Goal: Information Seeking & Learning: Find specific fact

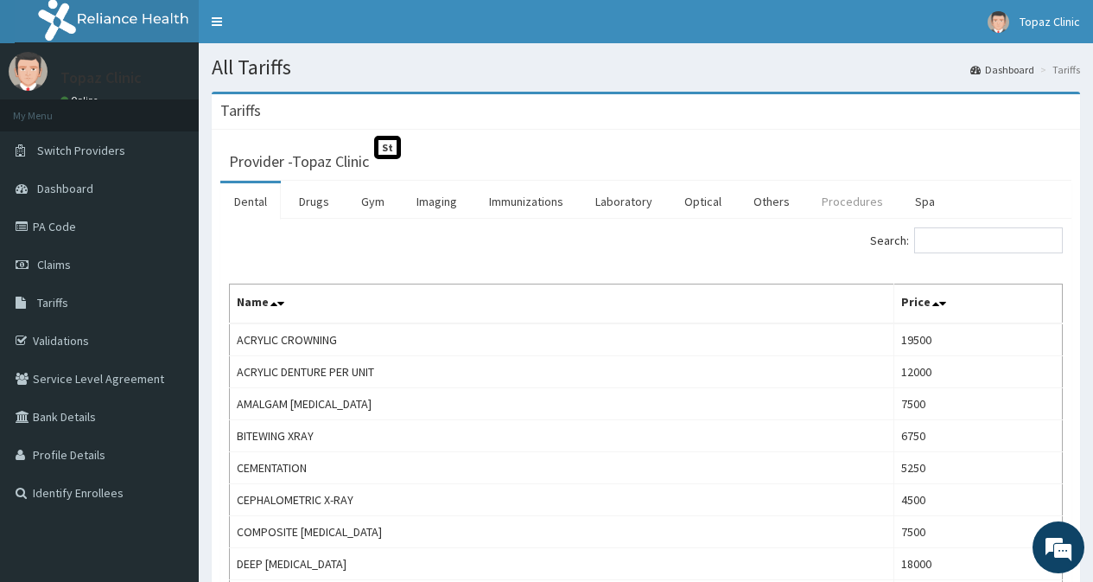
click at [848, 200] on link "Procedures" at bounding box center [852, 201] width 89 height 36
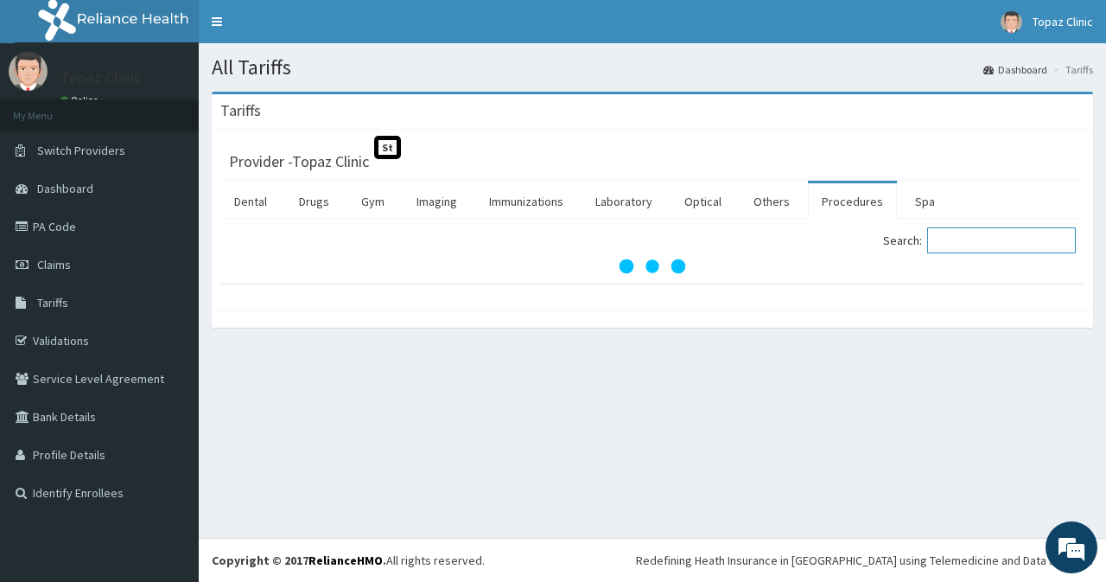
click at [958, 239] on input "Search:" at bounding box center [1001, 240] width 149 height 26
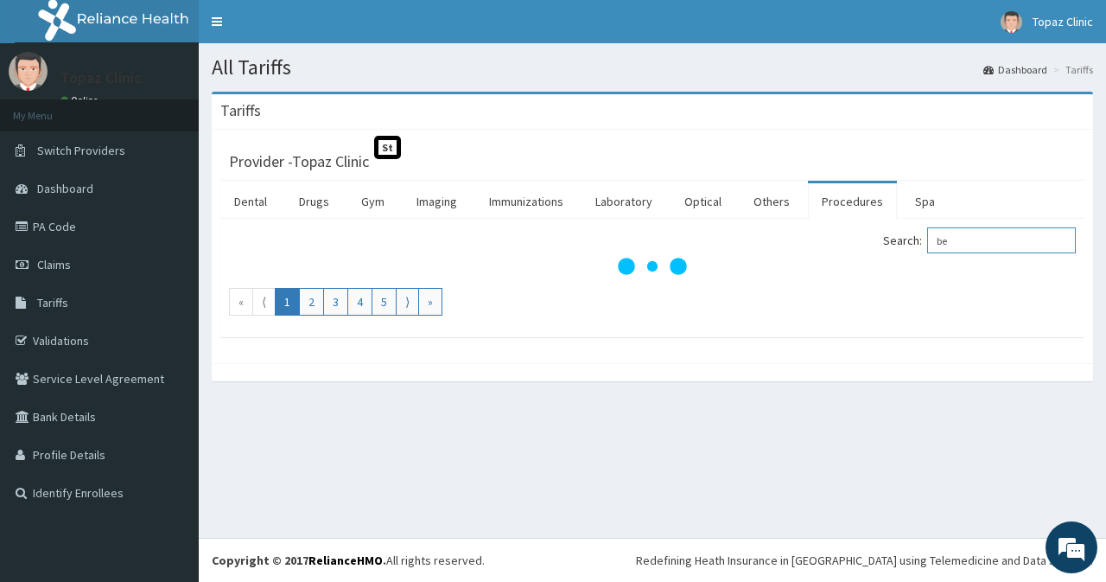
type input "b"
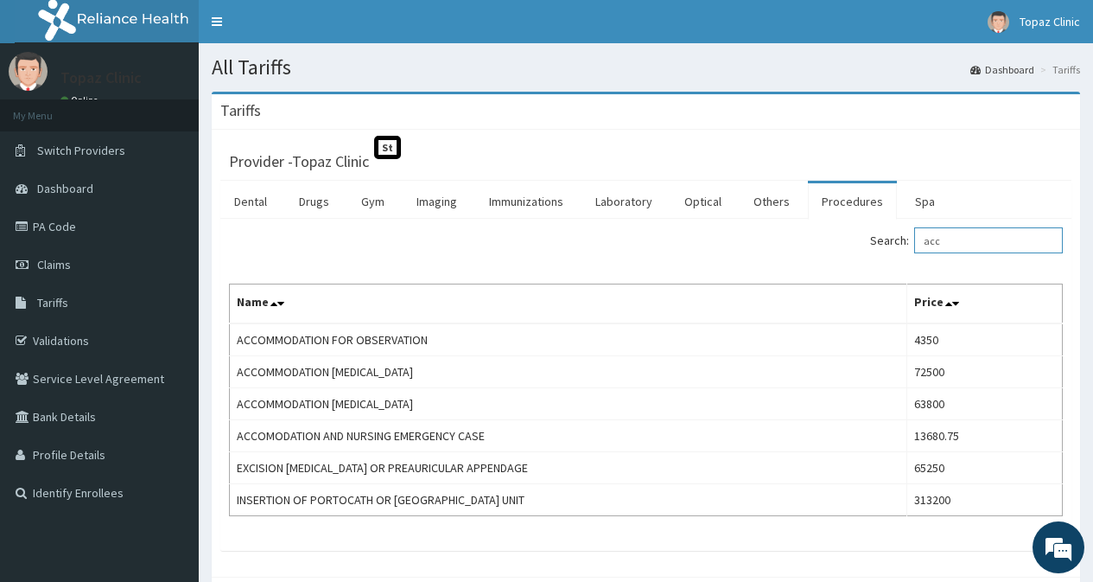
click at [979, 245] on input "acc" at bounding box center [988, 240] width 149 height 26
type input "a"
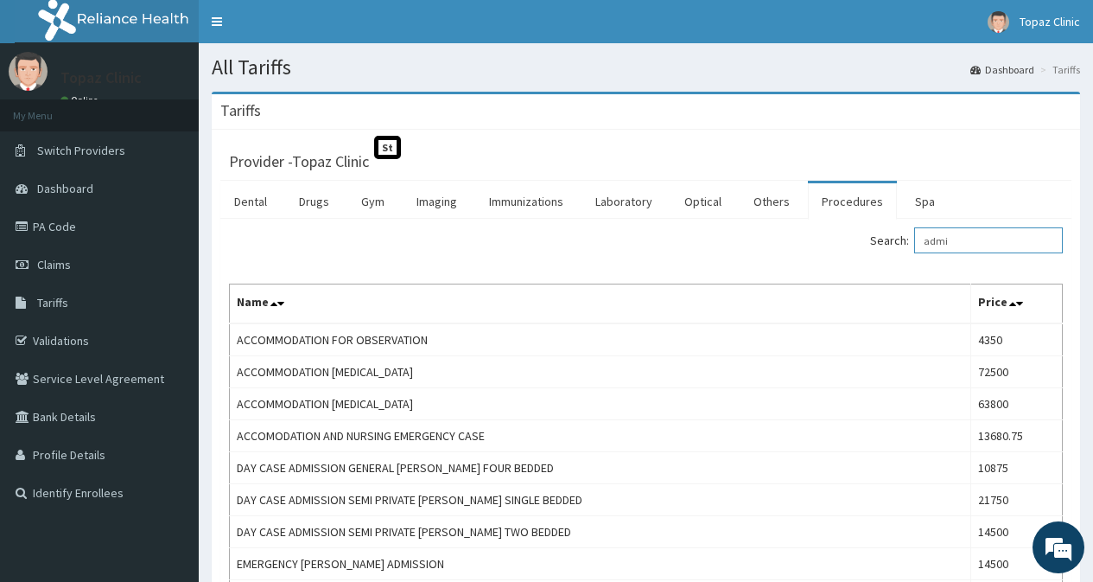
click at [972, 245] on input "admi" at bounding box center [988, 240] width 149 height 26
type input "a"
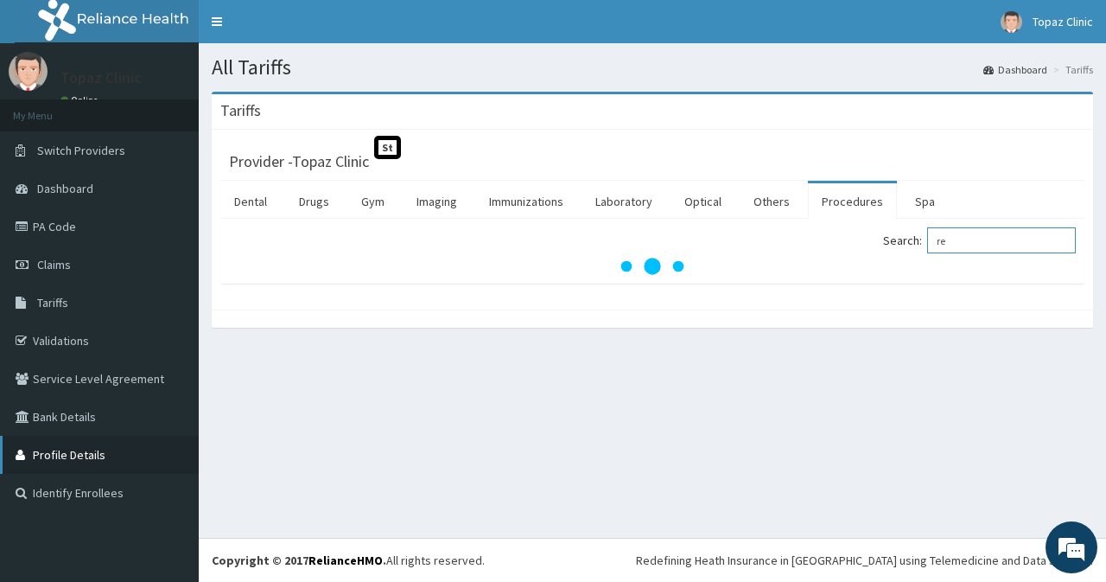
type input "r"
click at [674, 67] on h1 "All Tariffs" at bounding box center [652, 67] width 881 height 22
click at [992, 247] on input "card" at bounding box center [1001, 240] width 149 height 26
type input "c"
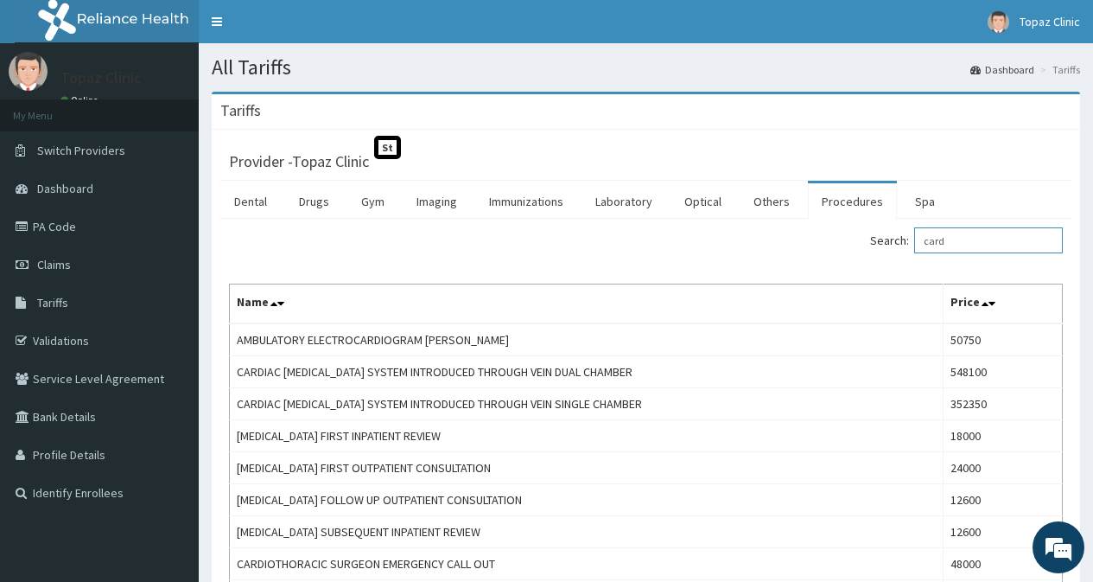
click at [973, 246] on input "card" at bounding box center [988, 240] width 149 height 26
type input "c"
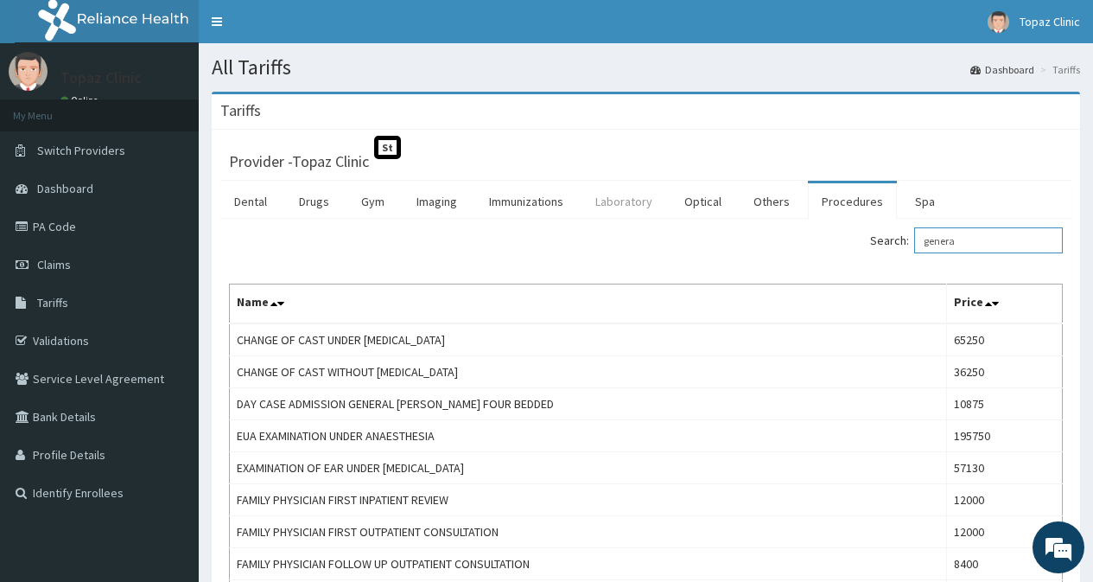
type input "genera"
click at [632, 197] on link "Laboratory" at bounding box center [624, 201] width 85 height 36
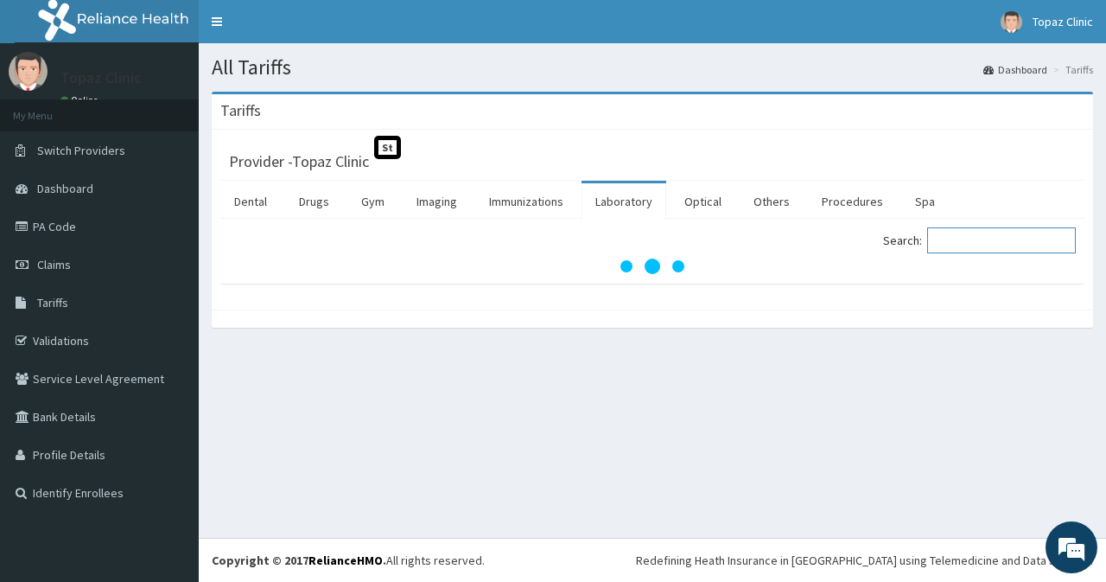
click at [989, 248] on input "Search:" at bounding box center [1001, 240] width 149 height 26
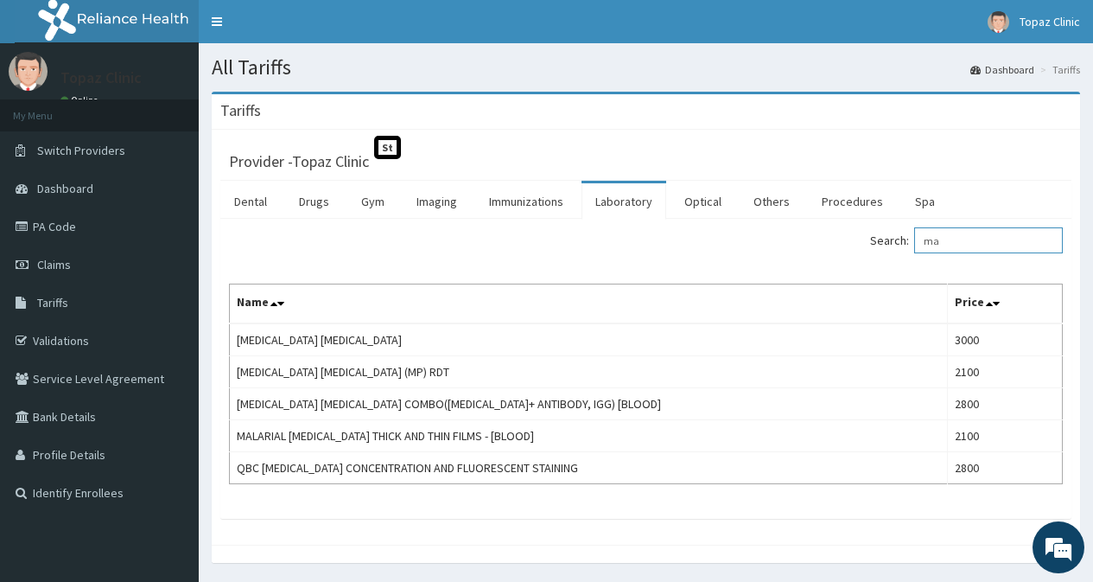
type input "m"
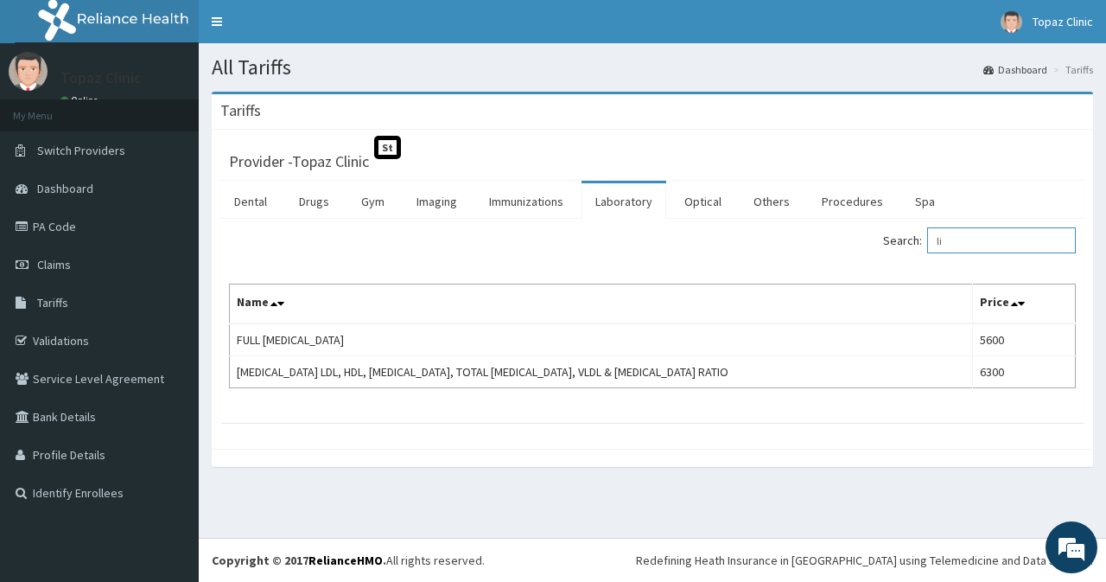
type input "l"
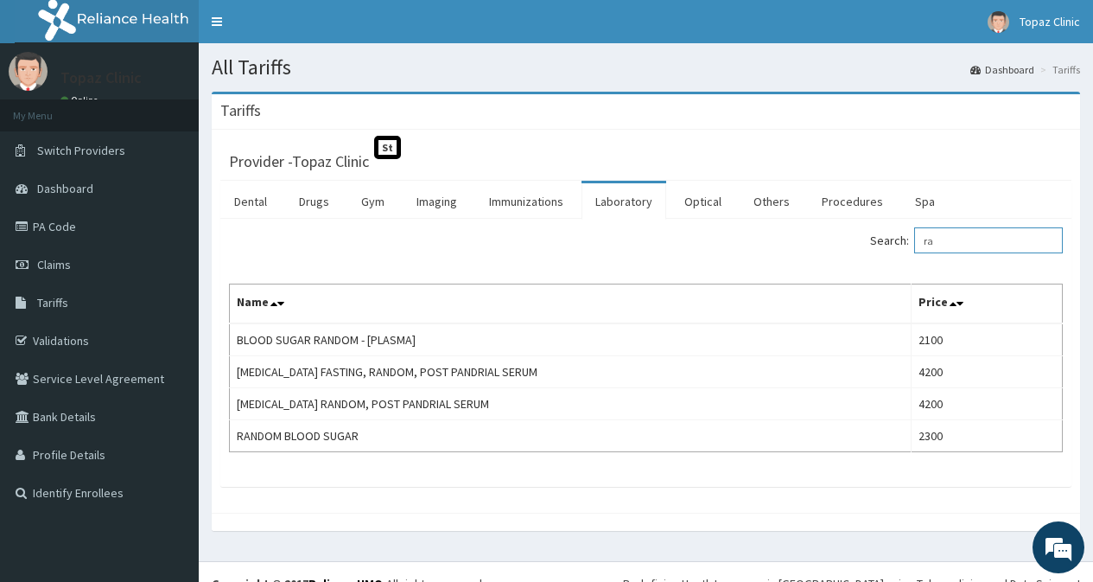
type input "r"
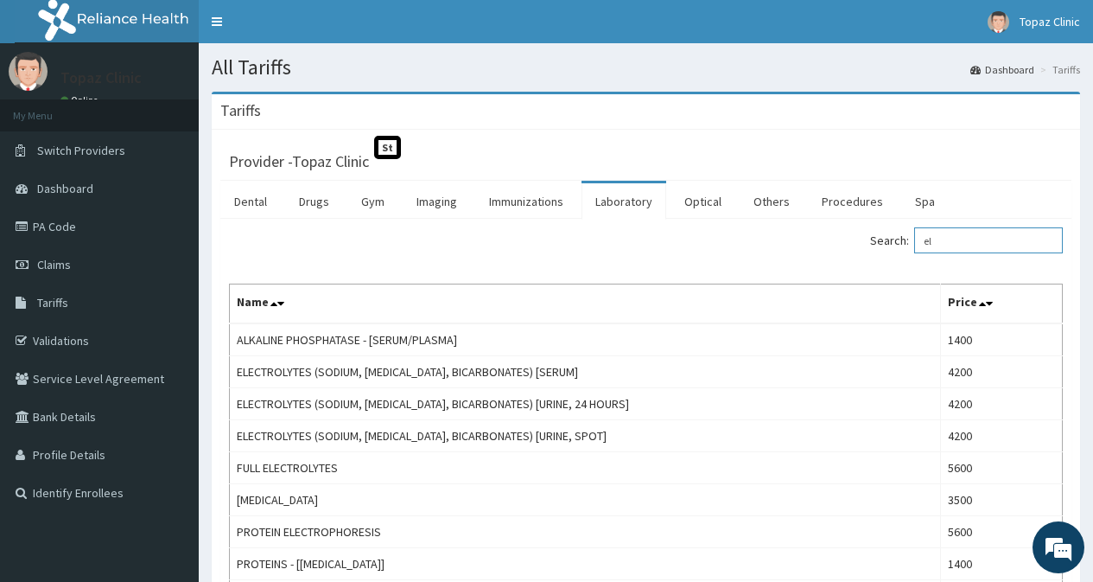
type input "e"
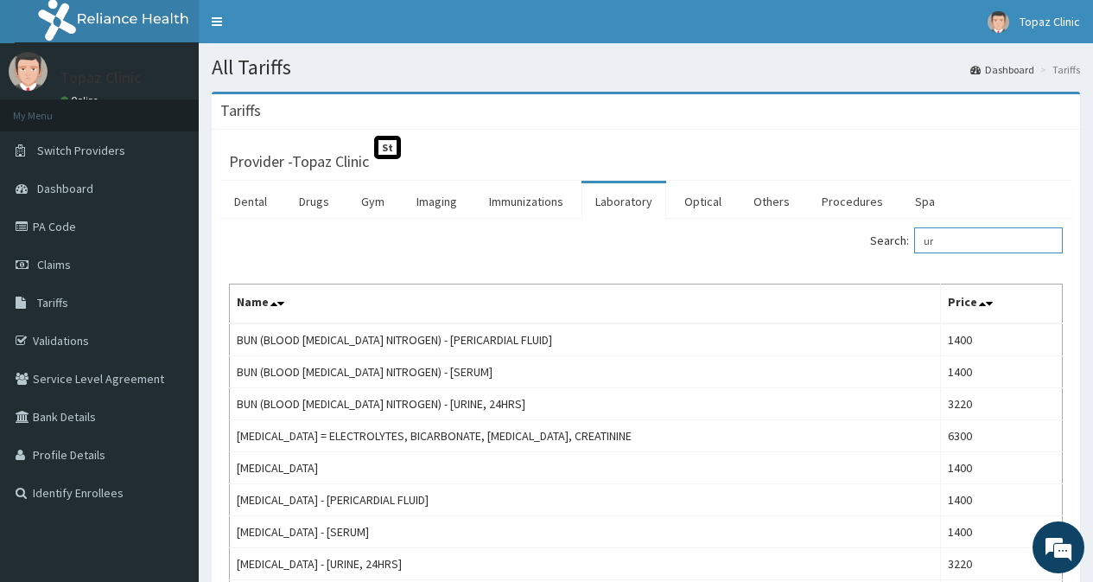
type input "u"
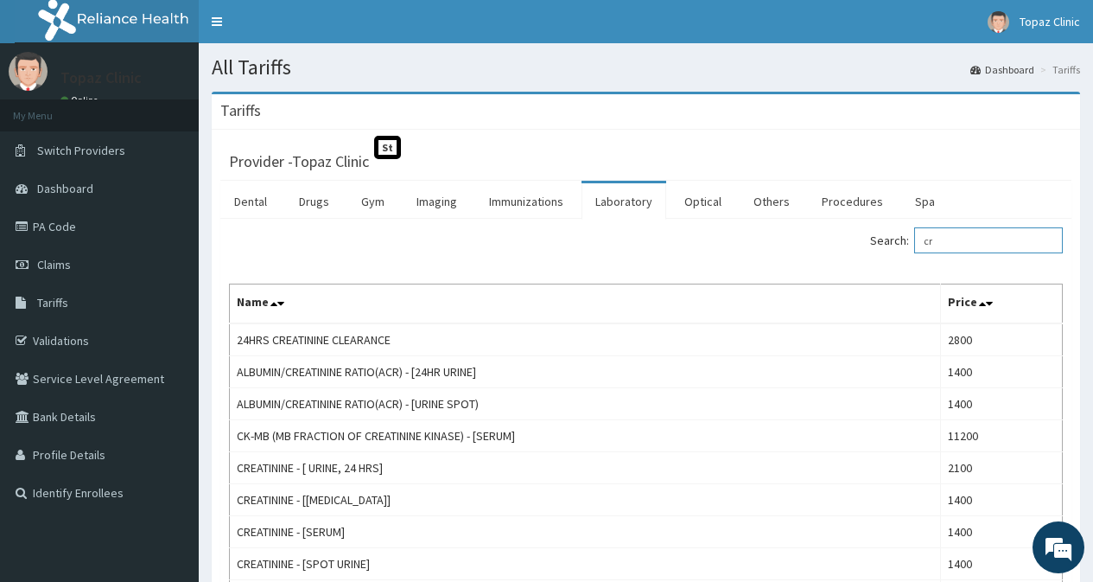
type input "c"
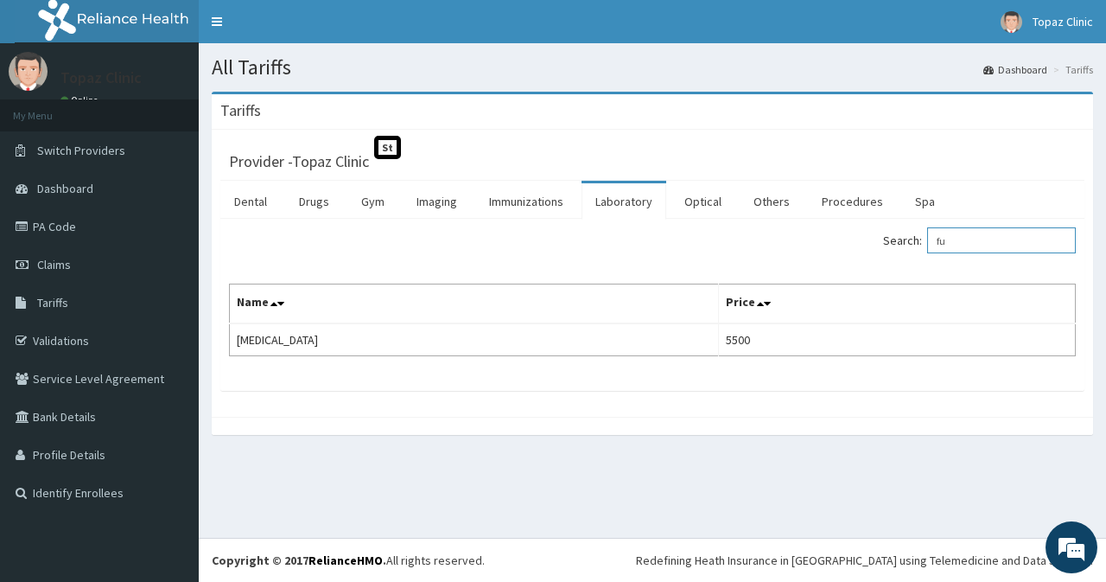
type input "f"
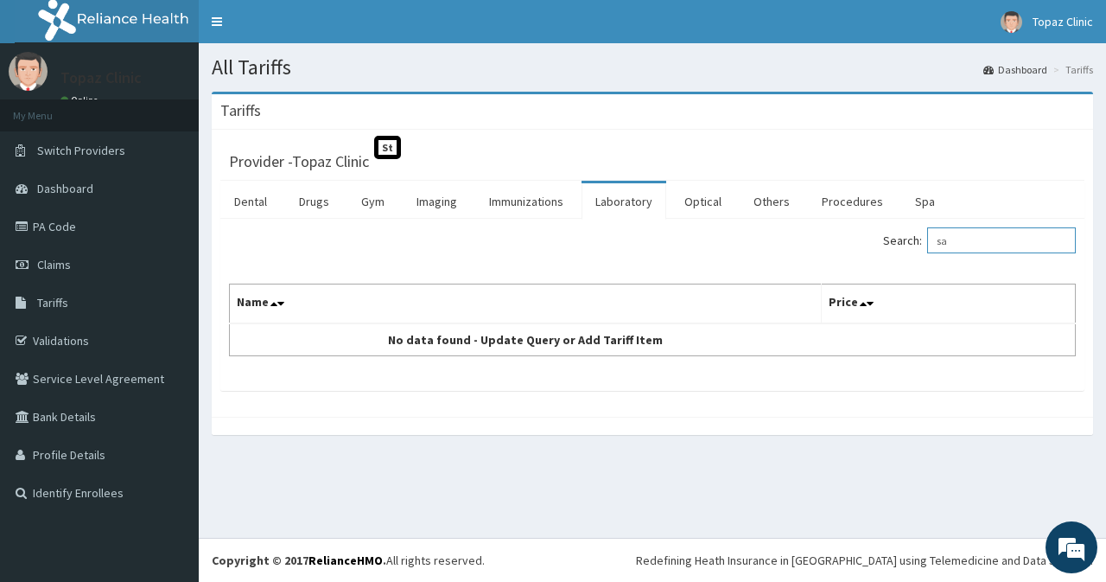
type input "s"
type input "n"
type input "manni"
click at [313, 200] on link "Drugs" at bounding box center [314, 201] width 58 height 36
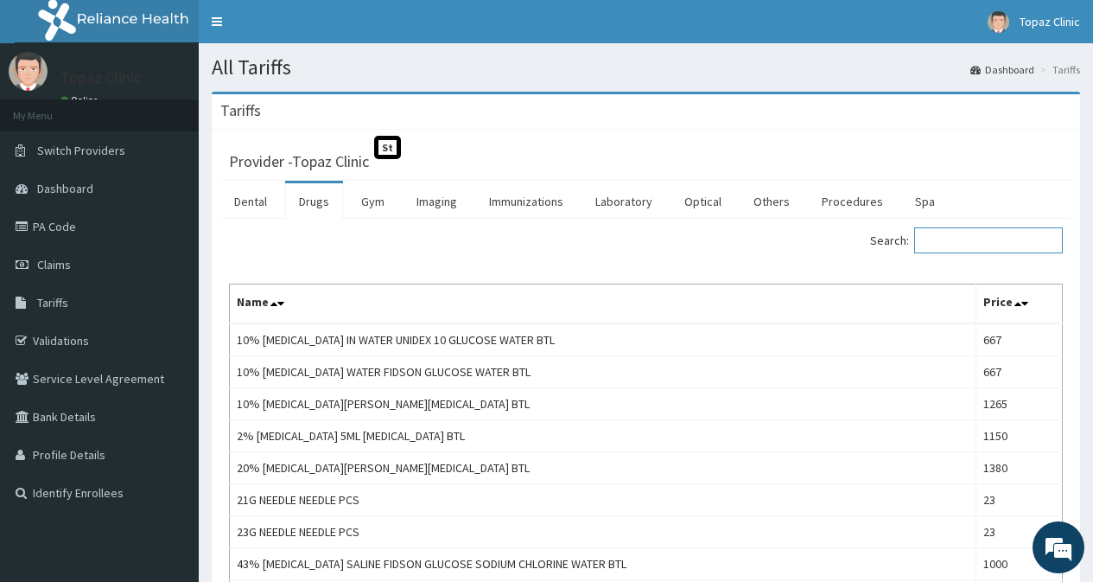
click at [955, 239] on input "Search:" at bounding box center [988, 240] width 149 height 26
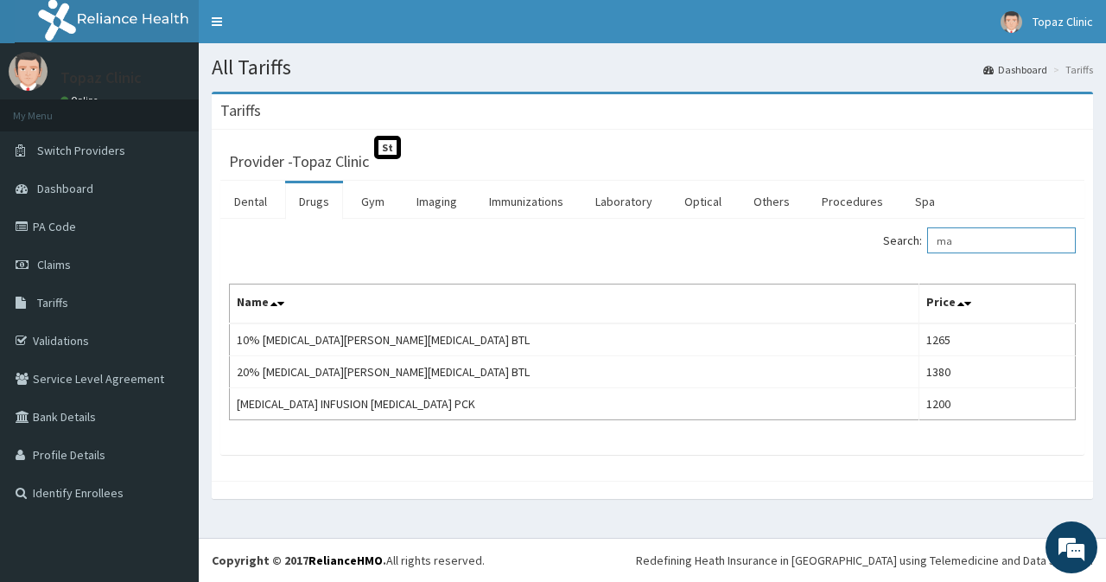
type input "m"
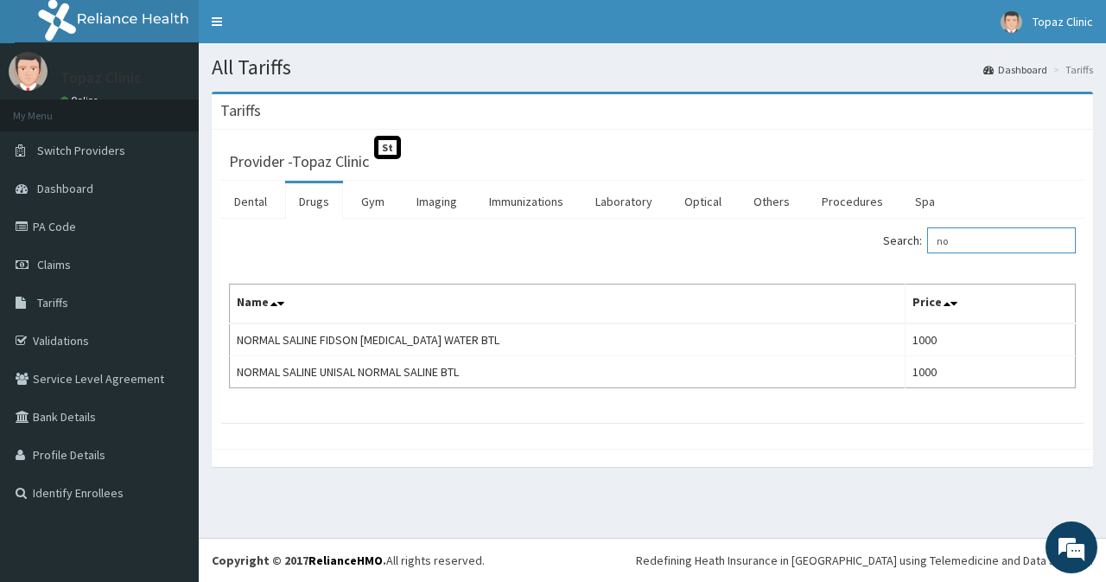
type input "n"
type input "r"
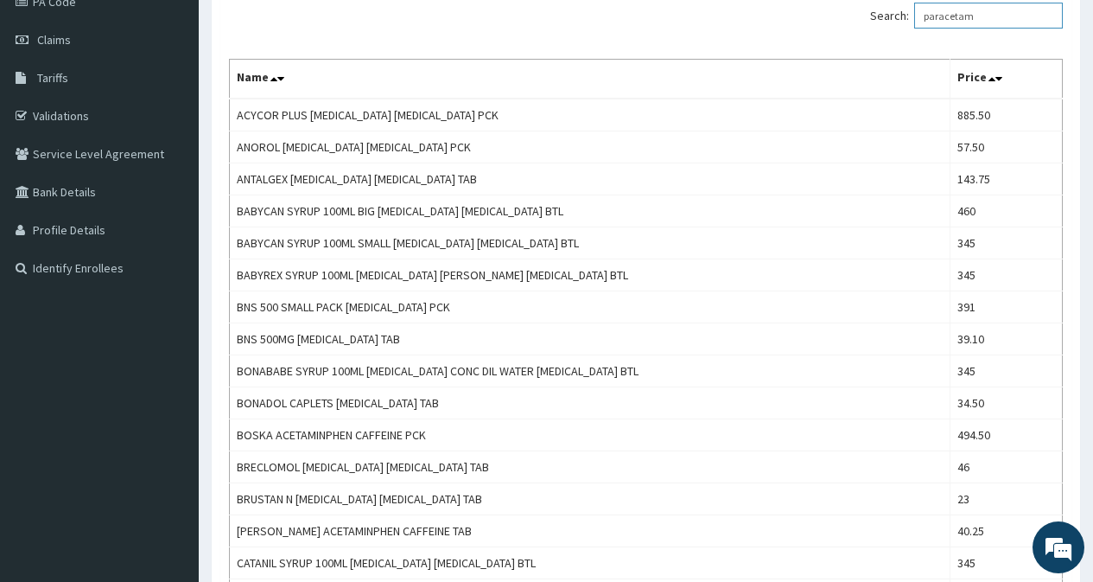
scroll to position [198, 0]
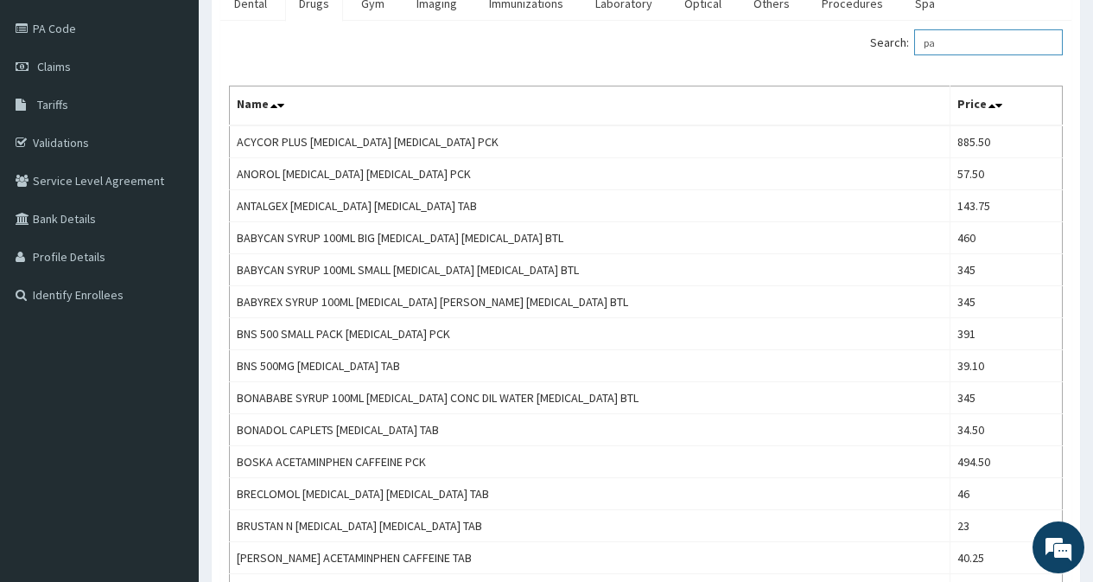
type input "p"
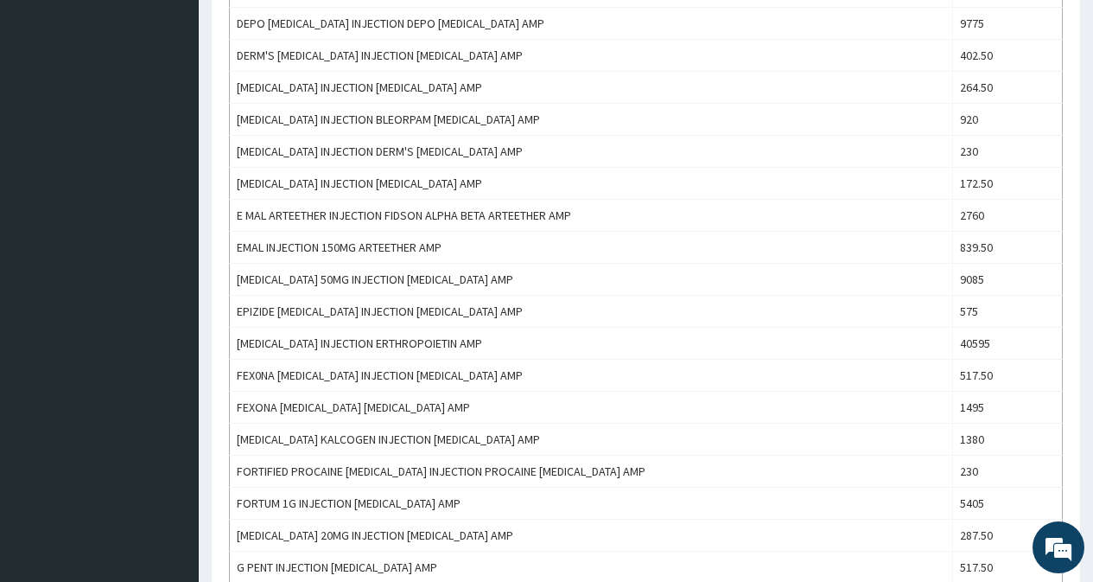
scroll to position [1469, 0]
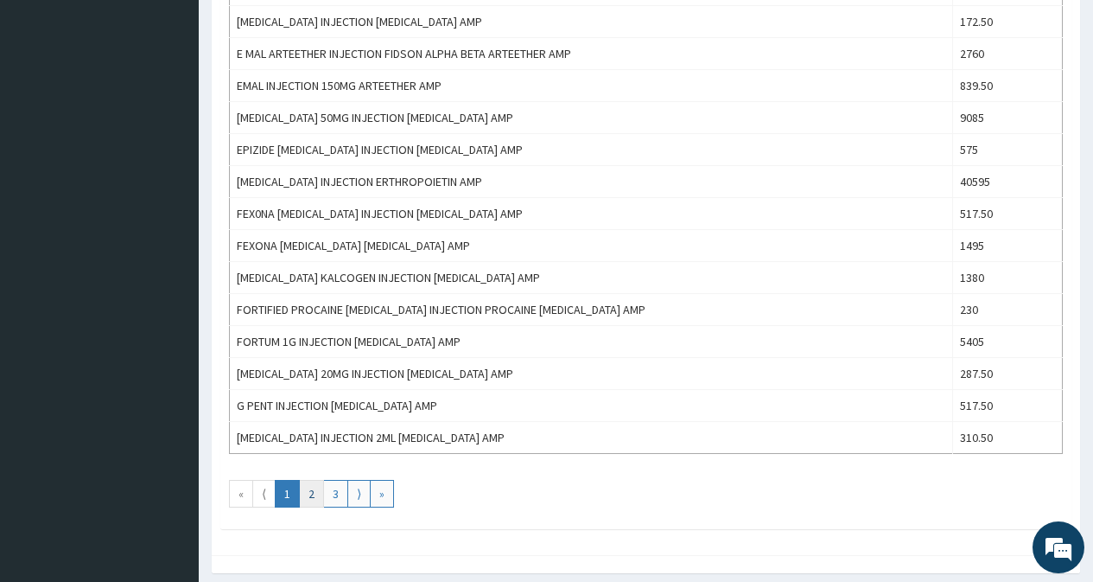
click at [315, 495] on link "2" at bounding box center [311, 494] width 25 height 28
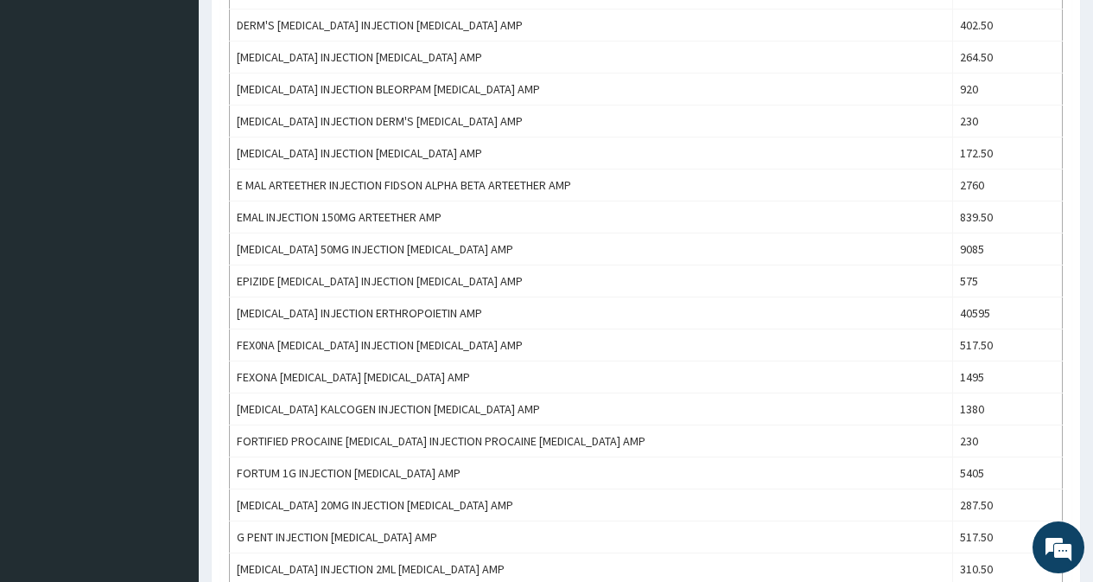
scroll to position [1535, 0]
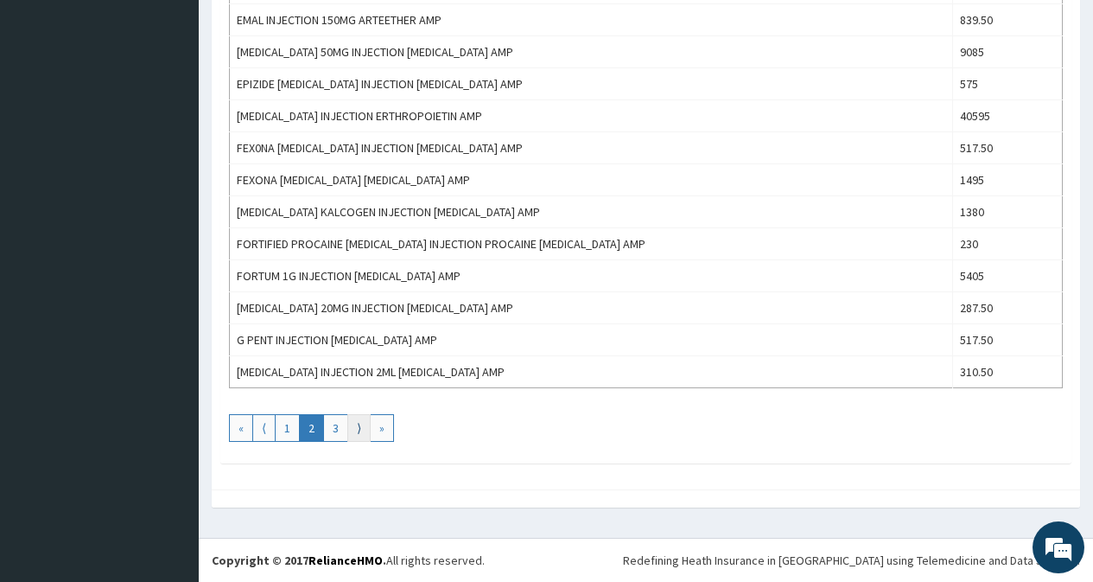
click at [359, 430] on link "⟩" at bounding box center [358, 428] width 23 height 28
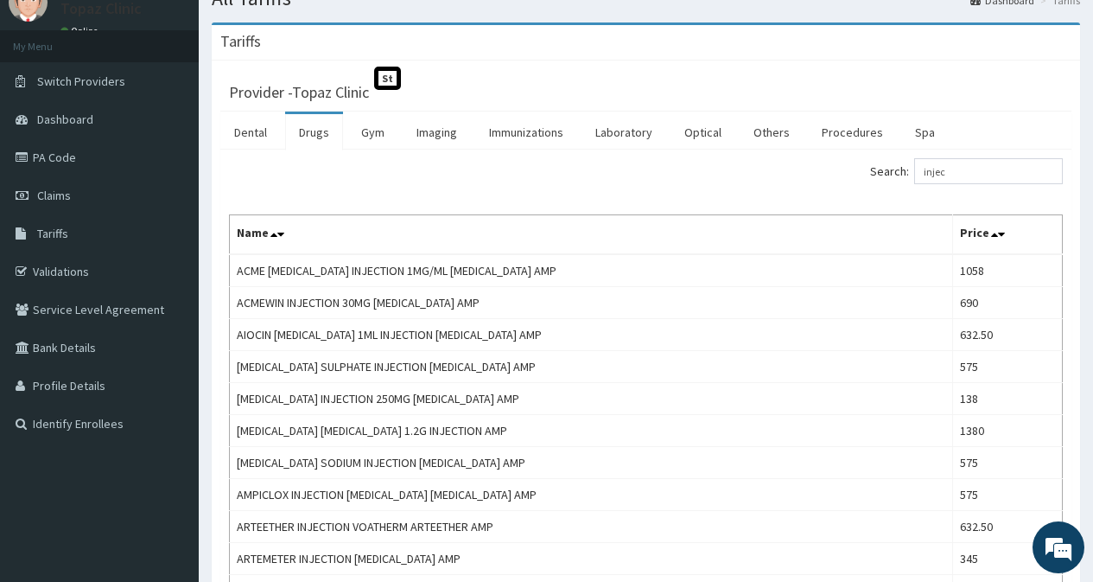
scroll to position [0, 0]
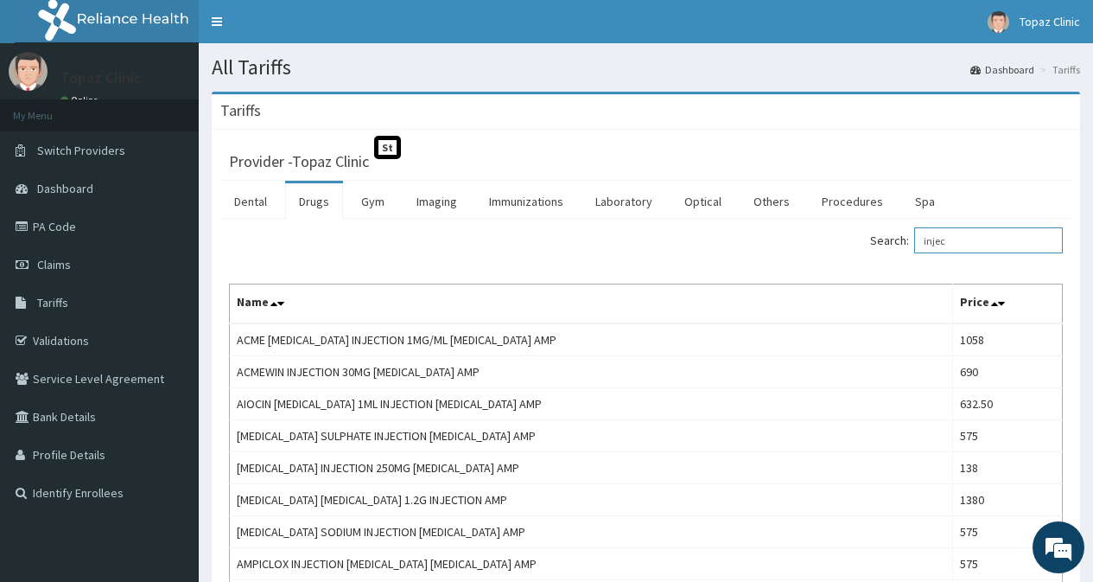
click at [976, 246] on input "injec" at bounding box center [988, 240] width 149 height 26
type input "i"
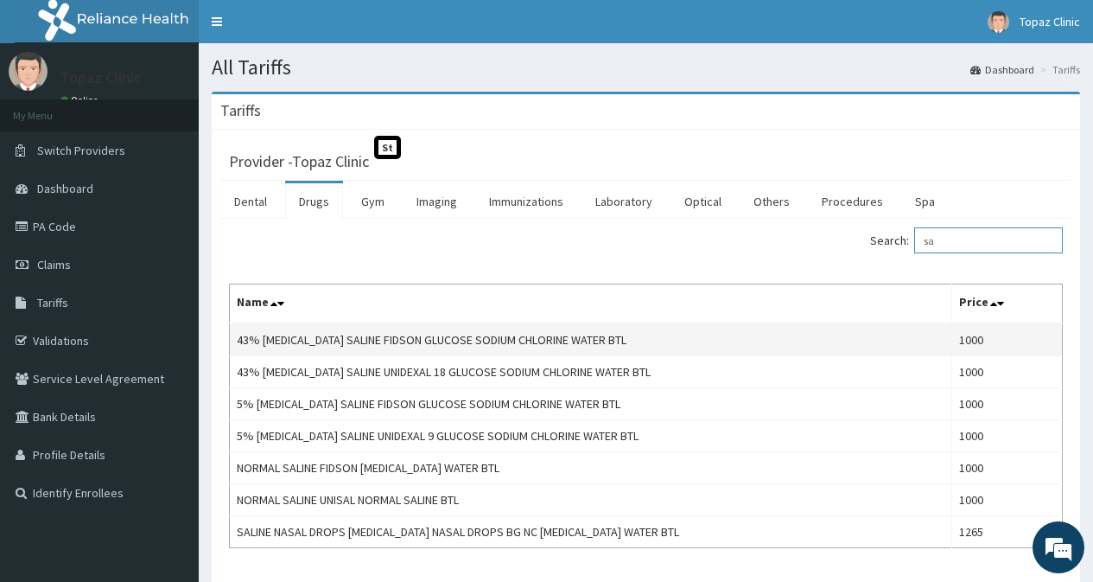
type input "s"
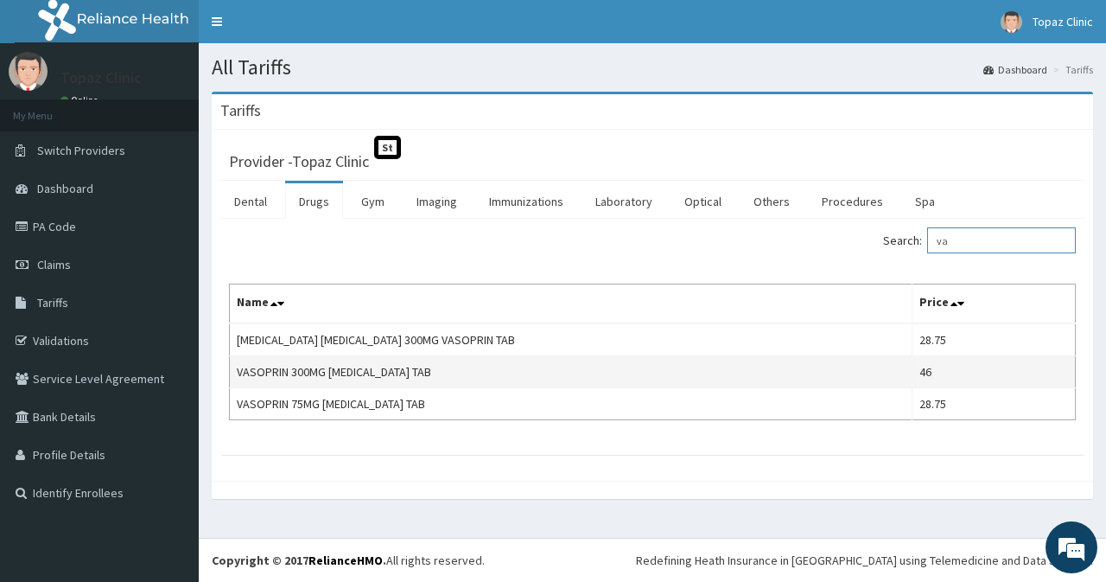
type input "v"
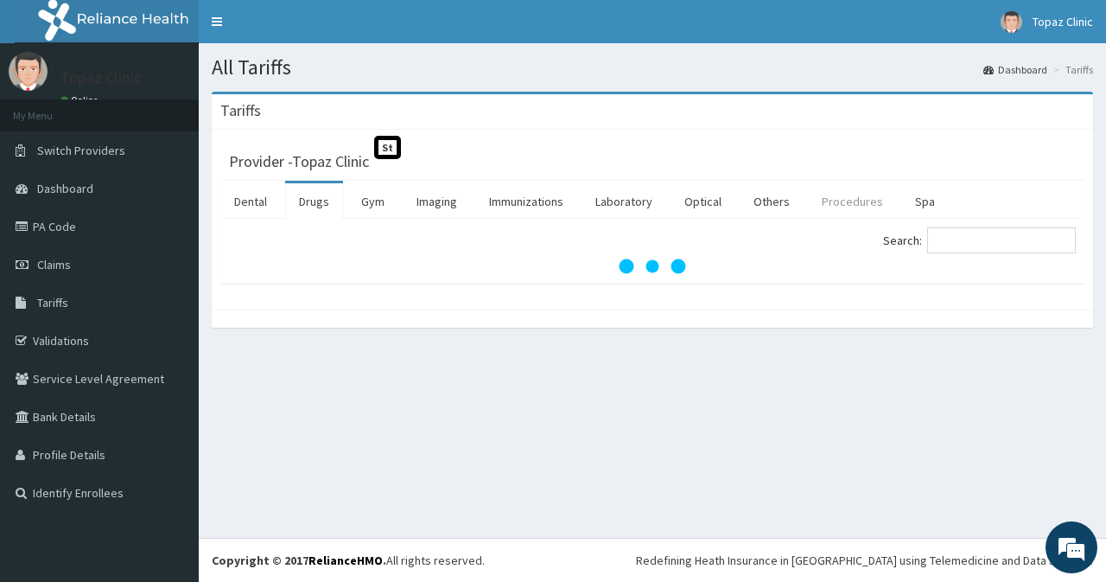
click at [853, 204] on link "Procedures" at bounding box center [852, 201] width 89 height 36
click at [977, 244] on input "Search:" at bounding box center [1001, 240] width 149 height 26
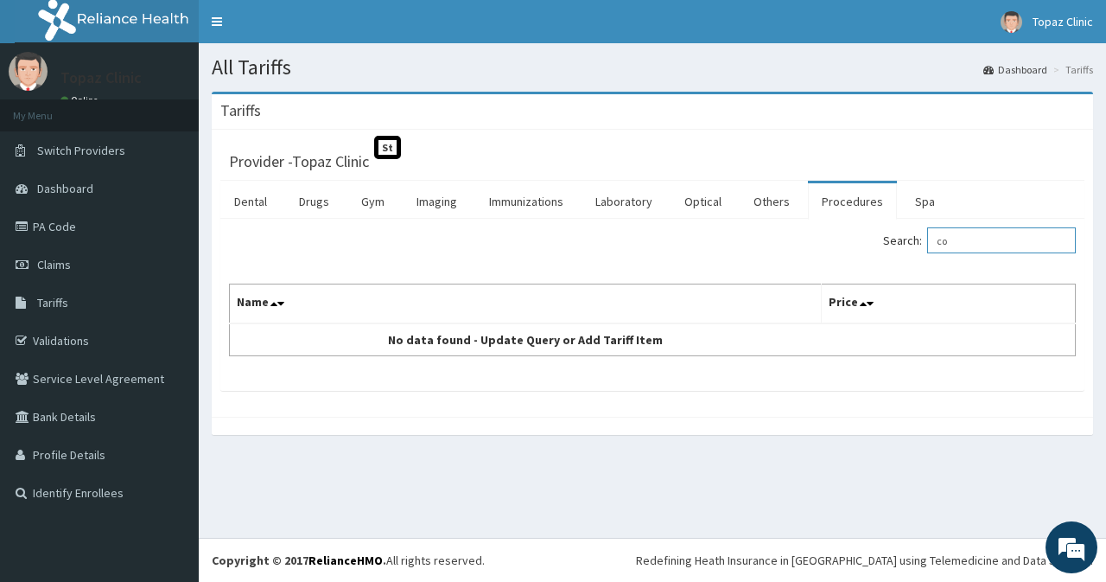
type input "c"
type input "dispo"
click at [774, 204] on link "Others" at bounding box center [772, 201] width 64 height 36
click at [962, 239] on input "Search:" at bounding box center [1001, 240] width 149 height 26
type input "d"
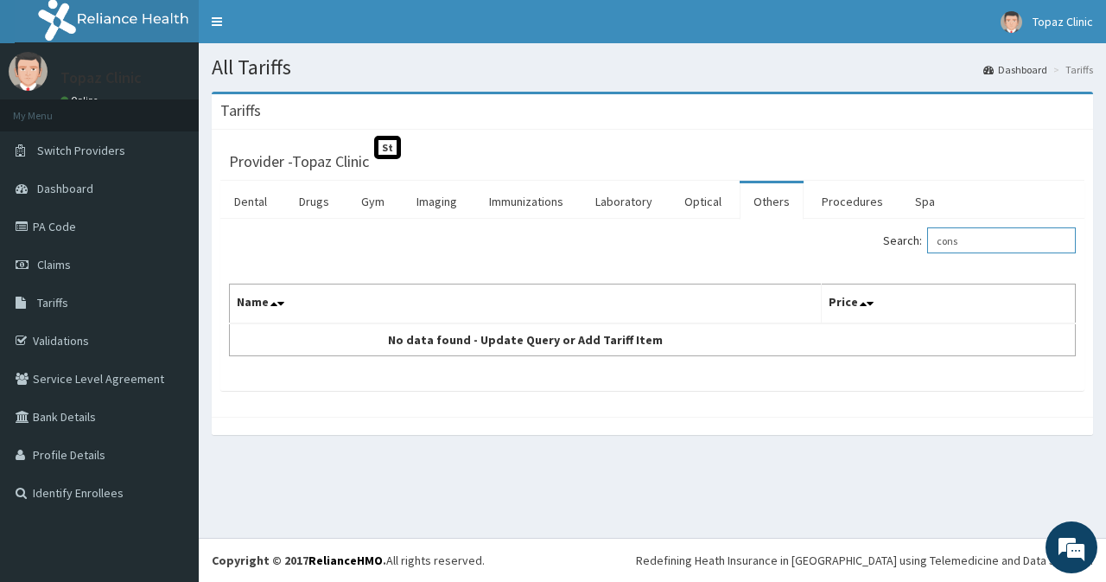
click at [1009, 250] on input "cons" at bounding box center [1001, 240] width 149 height 26
type input "c"
click at [961, 240] on input "Search:" at bounding box center [1001, 240] width 149 height 26
type input "con"
click at [844, 204] on link "Procedures" at bounding box center [852, 201] width 89 height 36
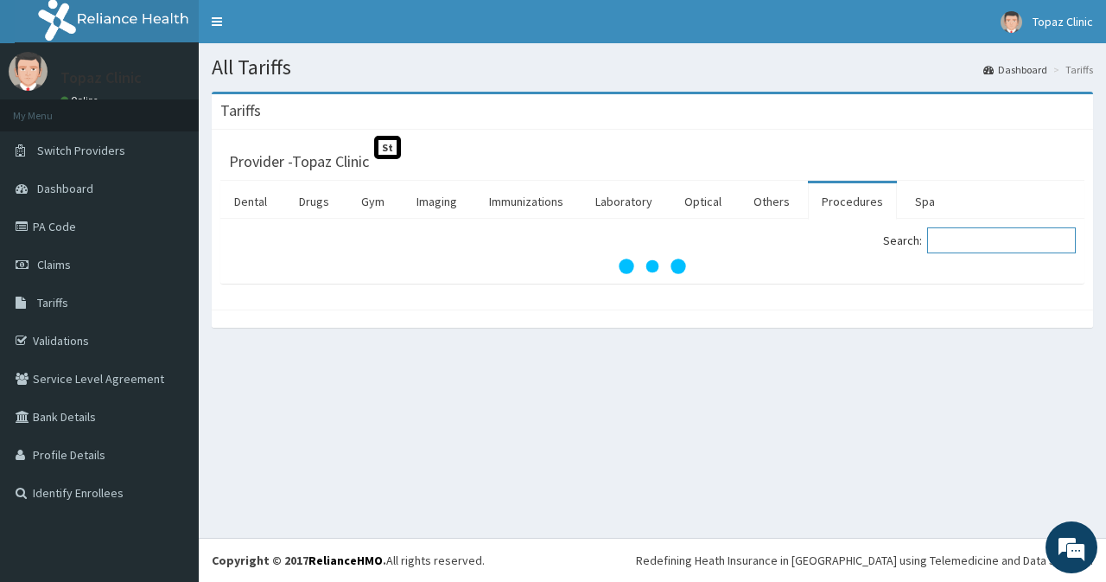
click at [960, 238] on input "Search:" at bounding box center [1001, 240] width 149 height 26
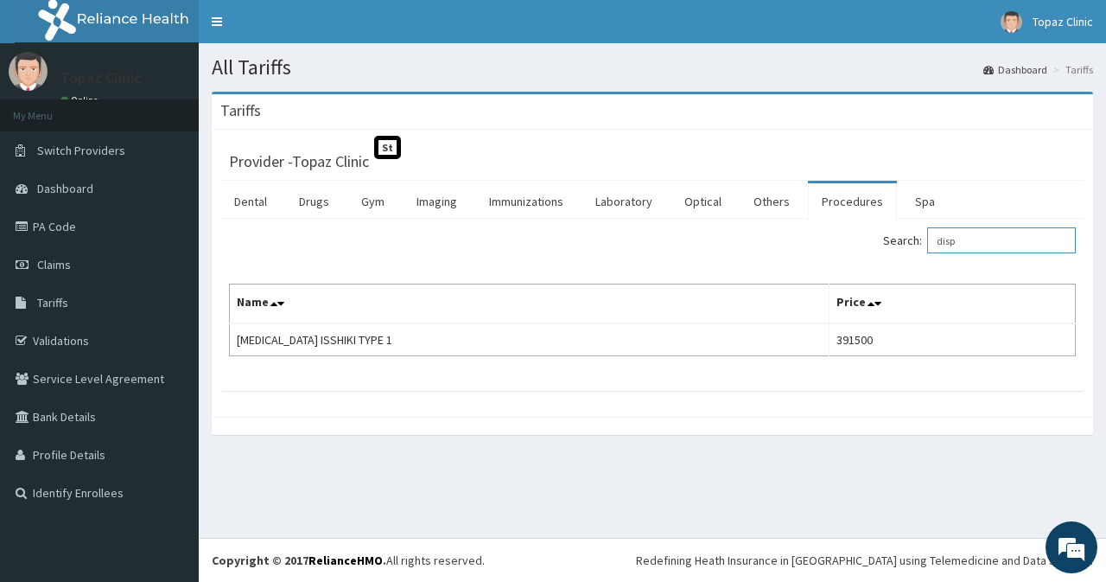
click at [992, 246] on input "disp" at bounding box center [1001, 240] width 149 height 26
type input "d"
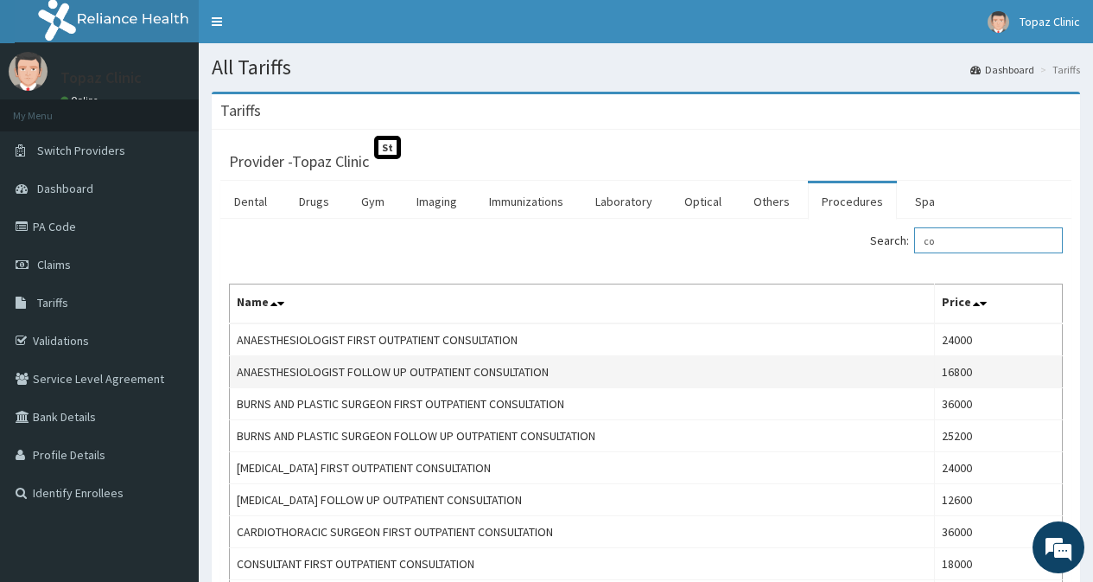
type input "c"
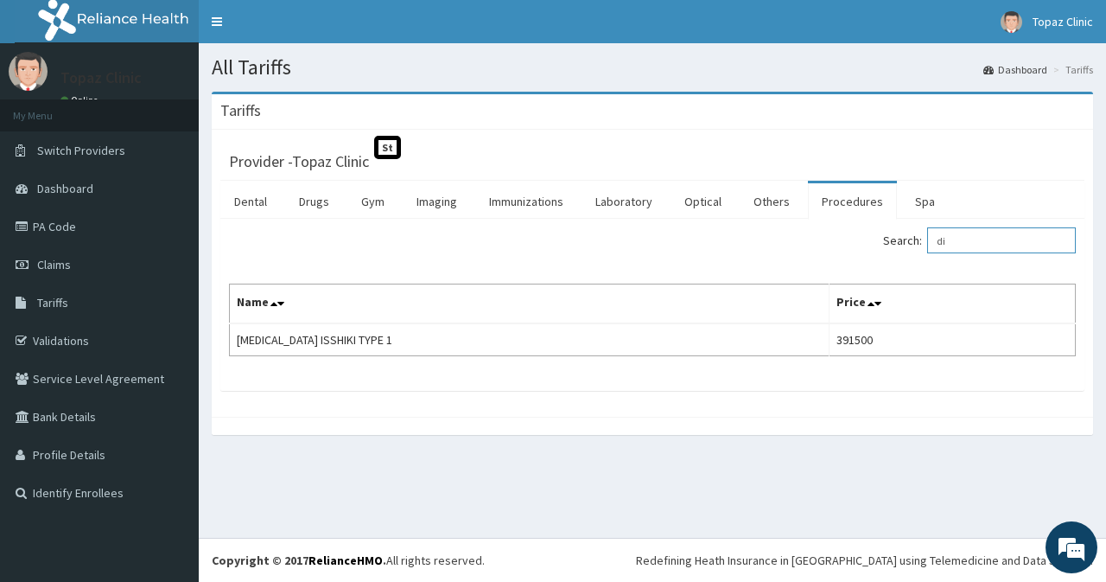
type input "d"
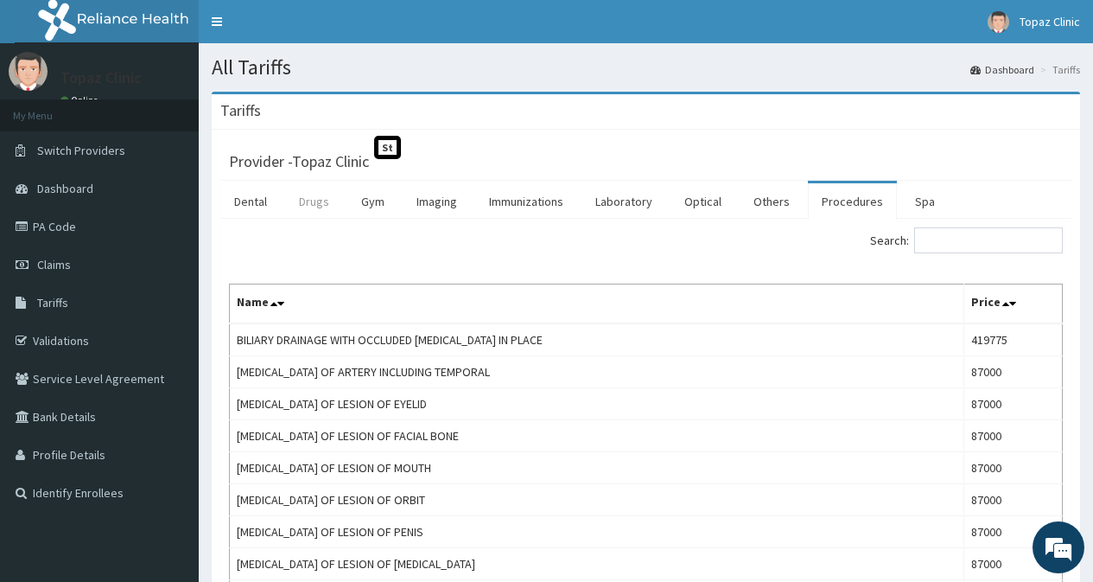
click at [309, 197] on link "Drugs" at bounding box center [314, 201] width 58 height 36
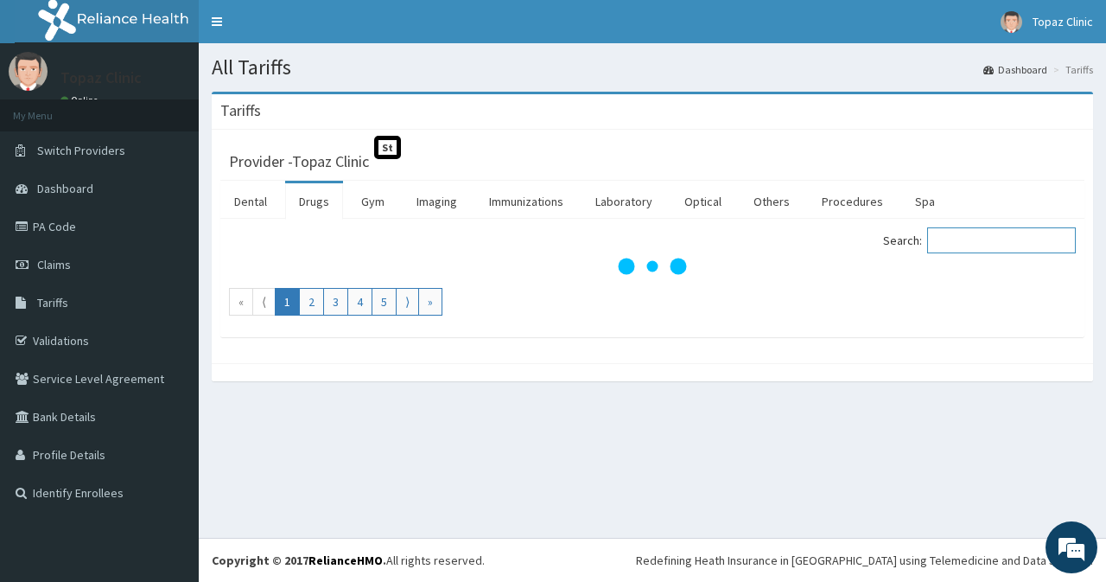
click at [978, 240] on input "Search:" at bounding box center [1001, 240] width 149 height 26
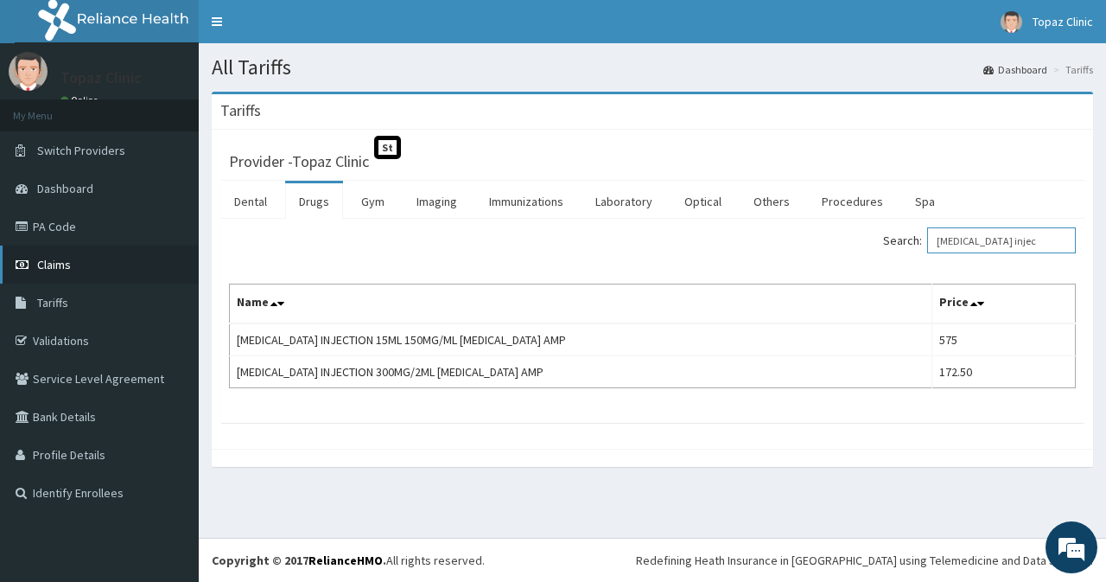
type input "paracetamol injec"
click at [63, 266] on span "Claims" at bounding box center [54, 265] width 34 height 16
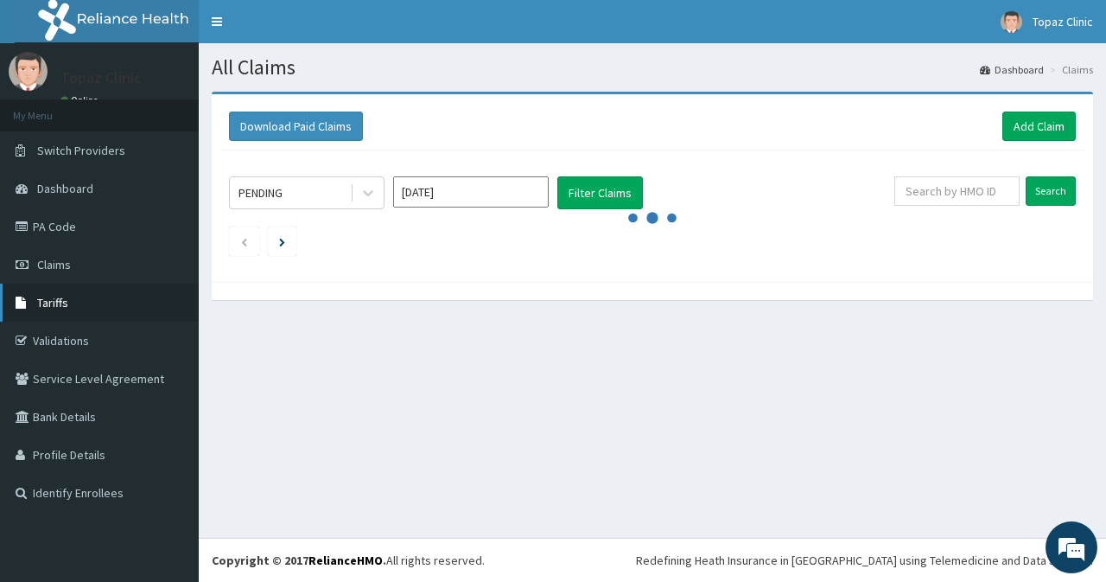
click at [70, 303] on link "Tariffs" at bounding box center [99, 302] width 199 height 38
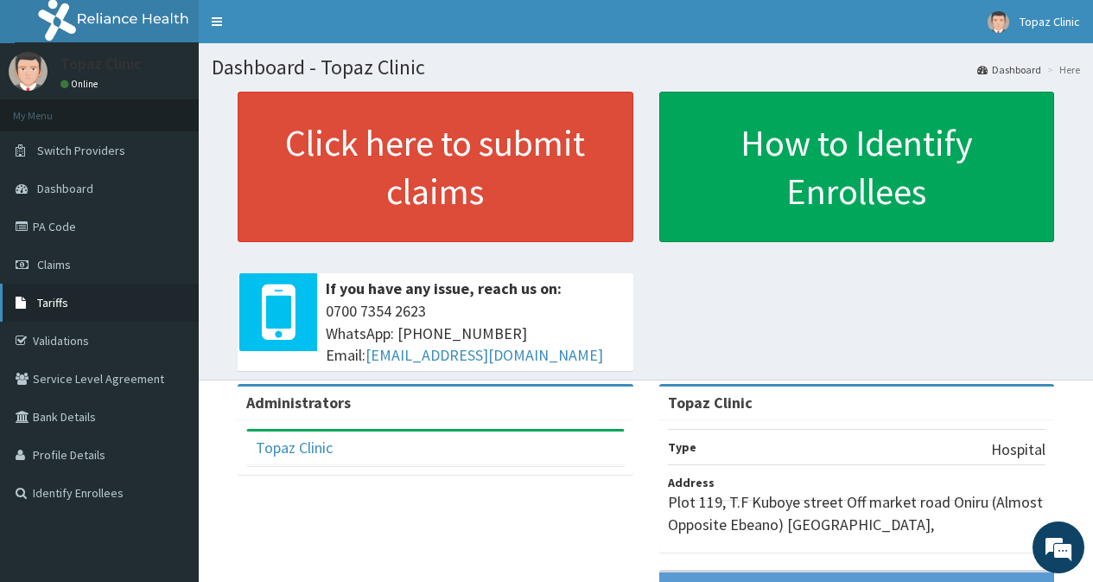
click at [66, 304] on span "Tariffs" at bounding box center [52, 303] width 31 height 16
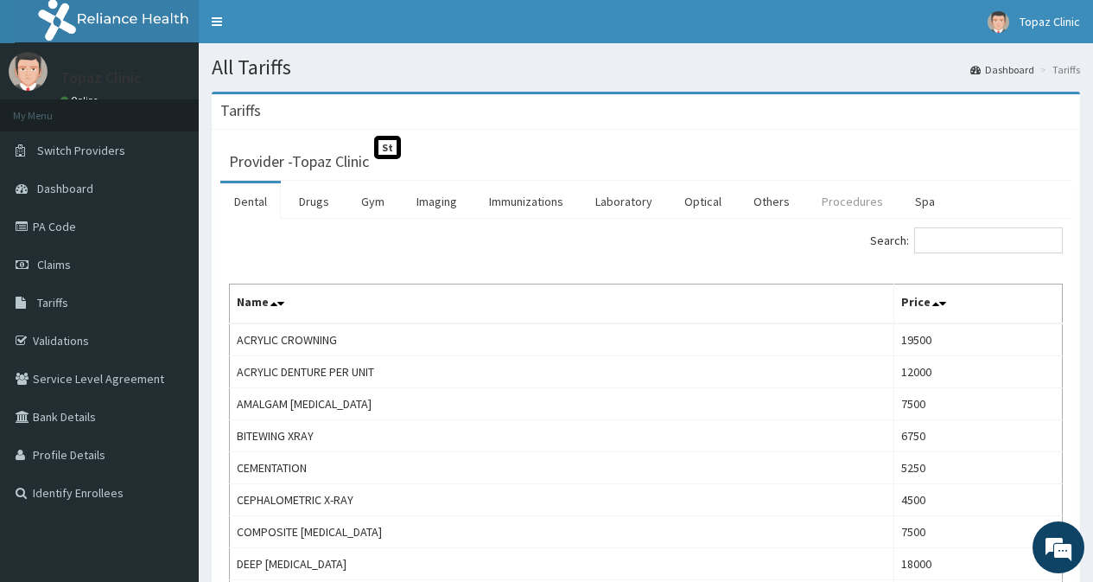
click at [840, 202] on link "Procedures" at bounding box center [852, 201] width 89 height 36
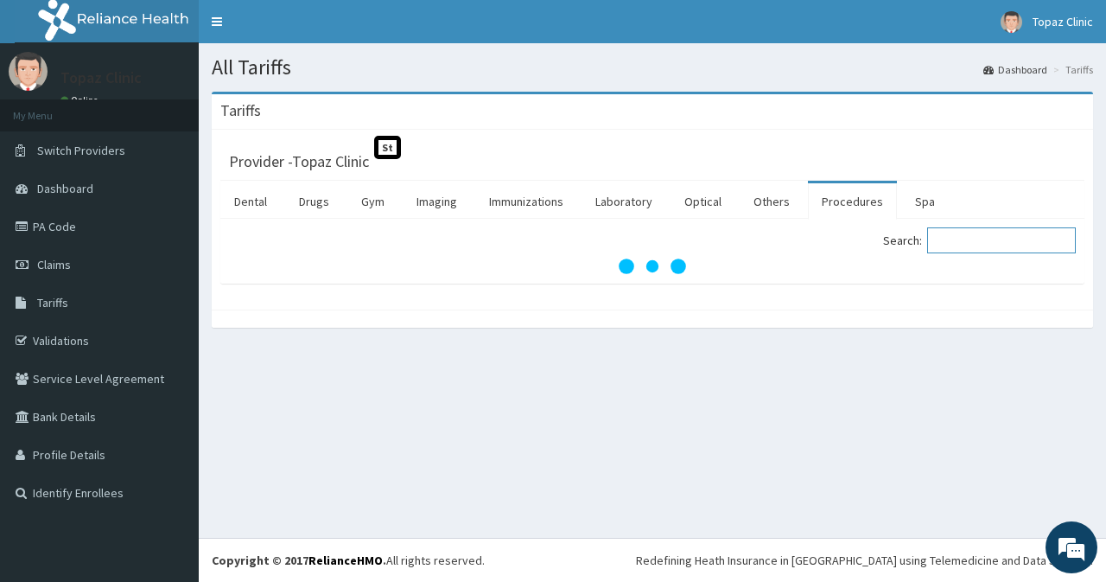
click at [971, 245] on input "Search:" at bounding box center [1001, 240] width 149 height 26
type input "p"
type input "n"
click at [773, 197] on link "Others" at bounding box center [772, 201] width 64 height 36
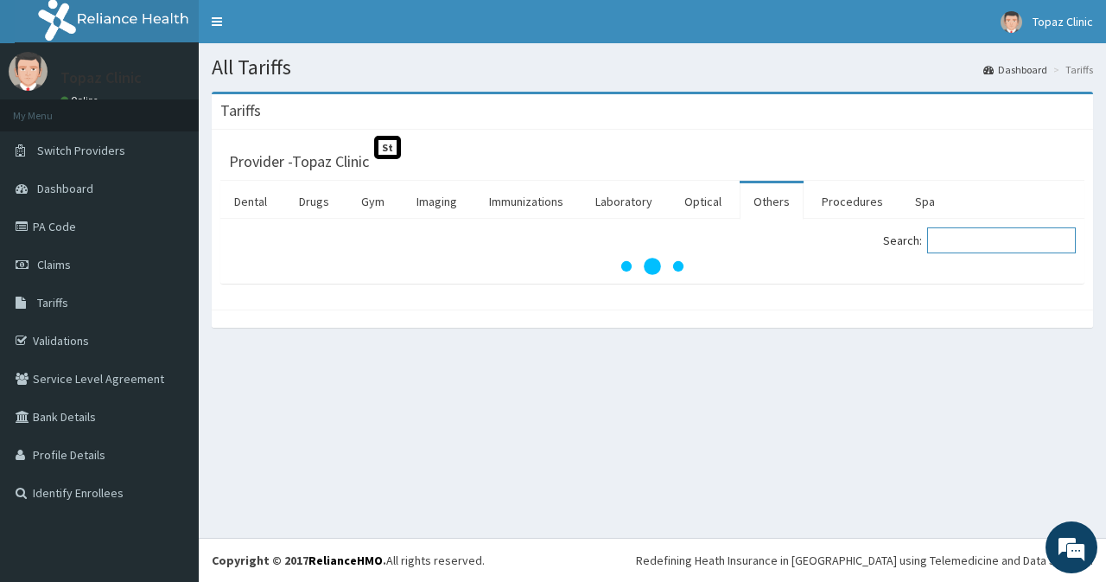
click at [979, 244] on input "Search:" at bounding box center [1001, 240] width 149 height 26
type input "n"
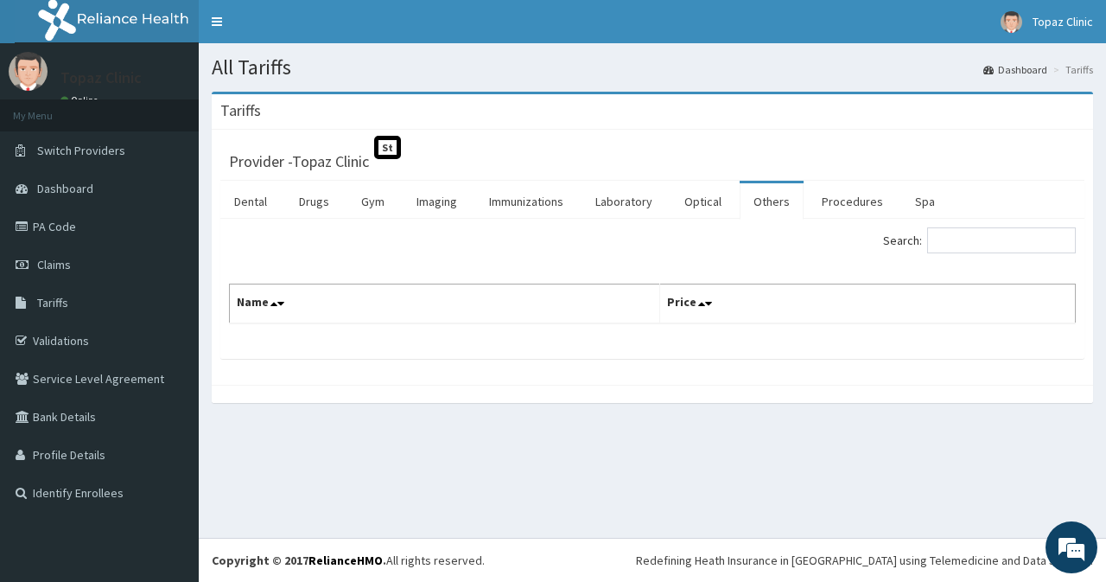
click at [701, 431] on section "Tariffs Provider - Topaz Clinic St Dental Drugs Gym Imaging Immunizations Labor…" at bounding box center [652, 256] width 907 height 354
click at [845, 201] on link "Procedures" at bounding box center [852, 201] width 89 height 36
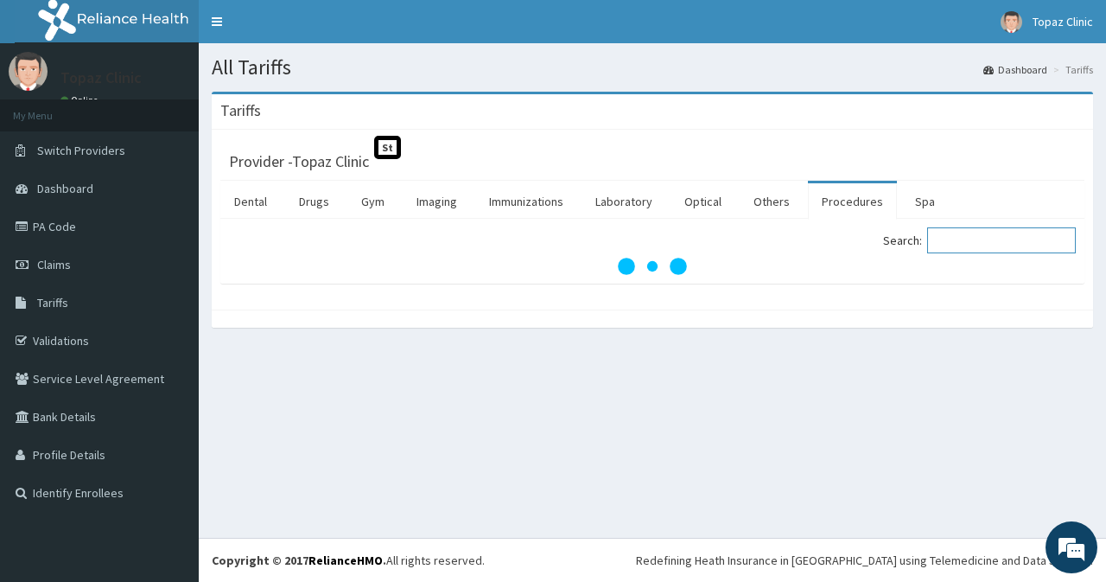
click at [968, 246] on input "Search:" at bounding box center [1001, 240] width 149 height 26
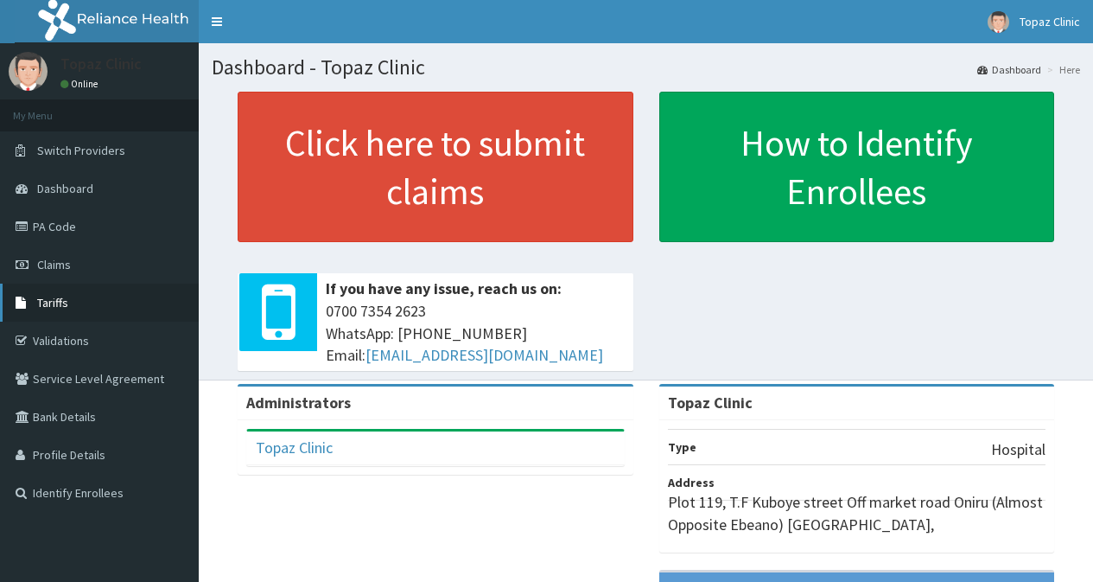
click at [64, 308] on span "Tariffs" at bounding box center [52, 303] width 31 height 16
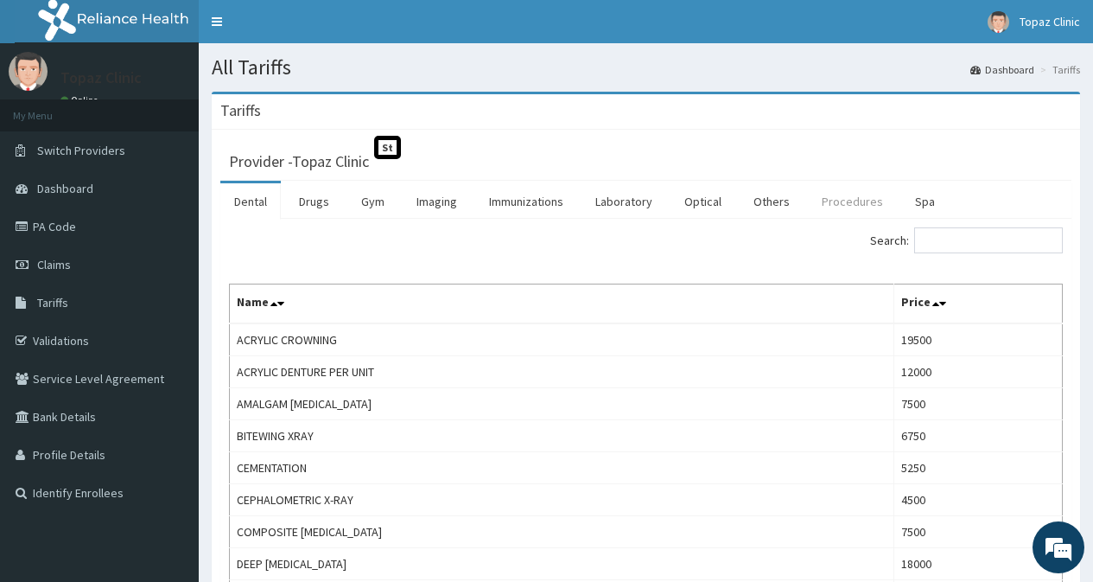
click at [850, 198] on link "Procedures" at bounding box center [852, 201] width 89 height 36
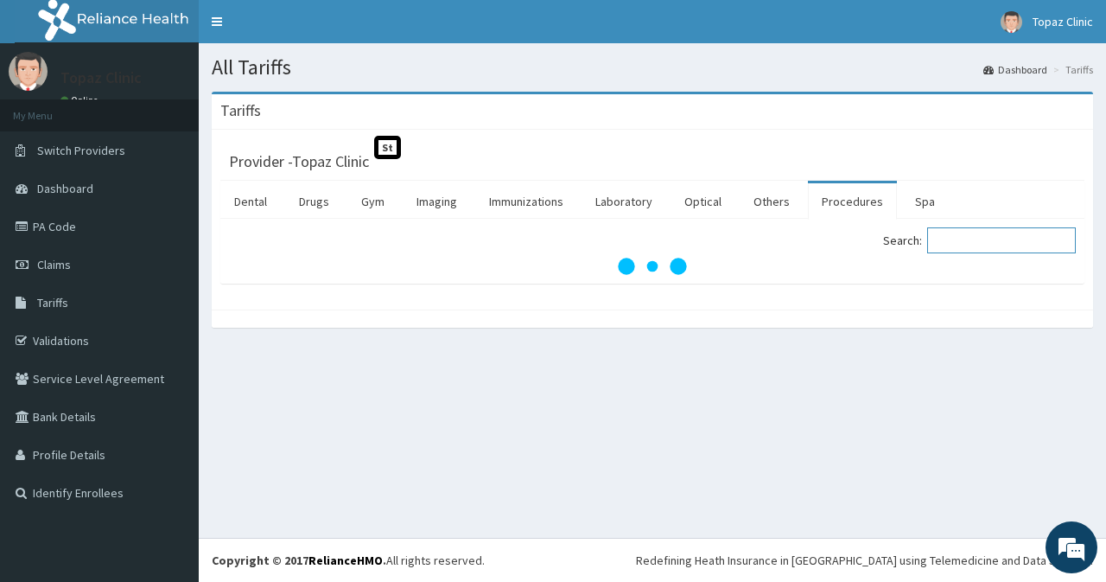
click at [980, 243] on input "Search:" at bounding box center [1001, 240] width 149 height 26
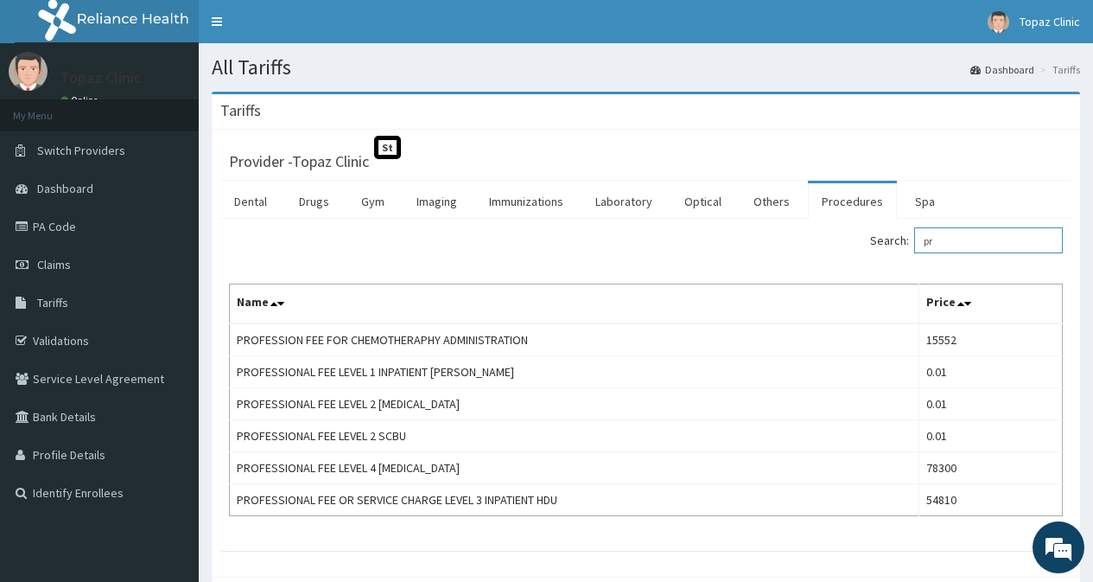
type input "p"
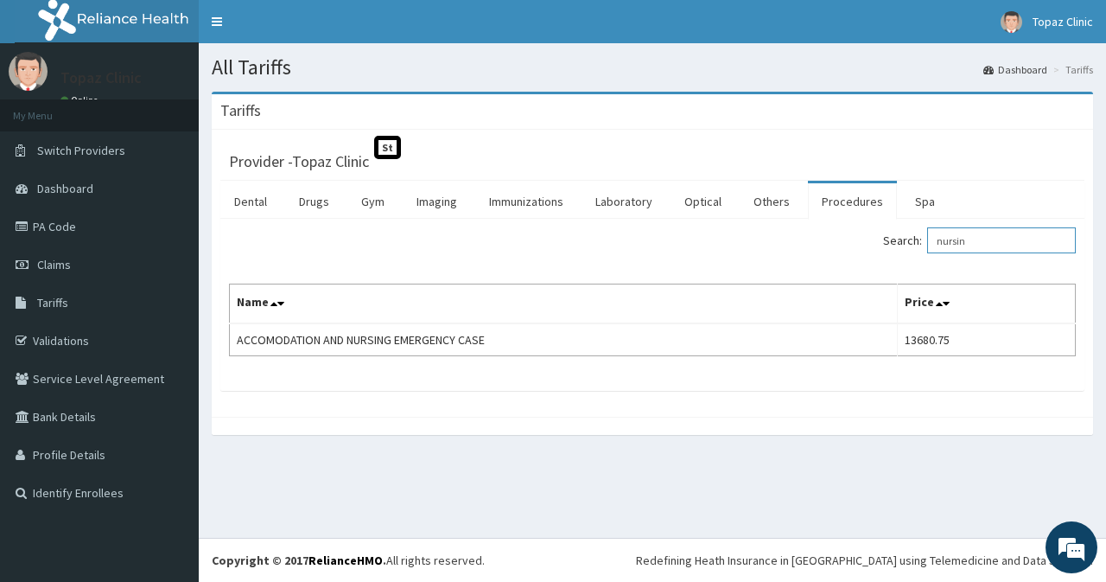
click at [992, 245] on input "nursin" at bounding box center [1001, 240] width 149 height 26
type input "n"
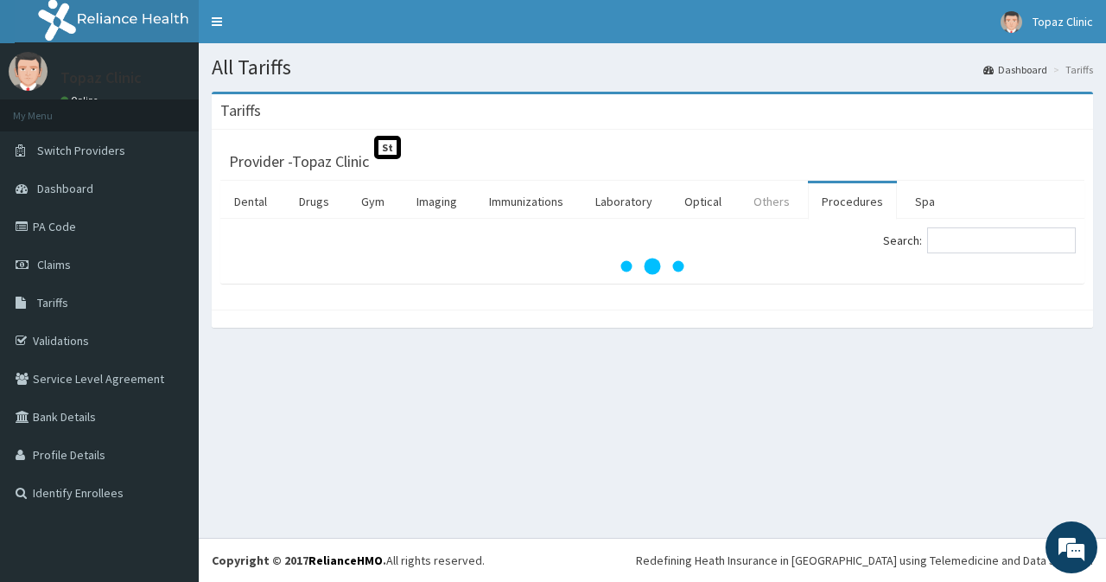
click at [768, 207] on link "Others" at bounding box center [772, 201] width 64 height 36
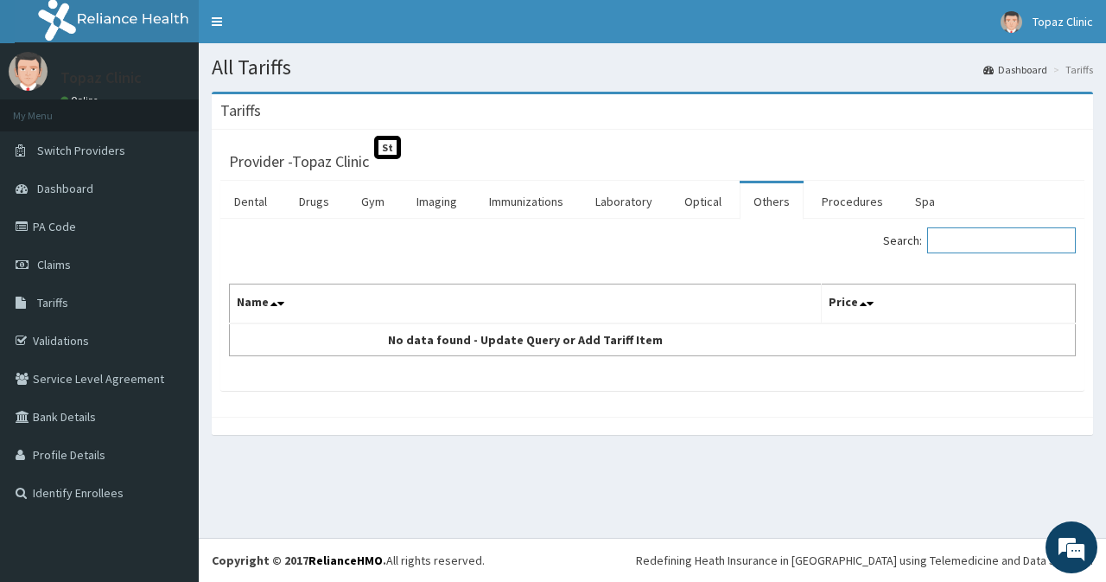
click at [989, 245] on input "Search:" at bounding box center [1001, 240] width 149 height 26
type input "d"
type input "c"
type input "needles"
click at [312, 200] on link "Drugs" at bounding box center [314, 201] width 58 height 36
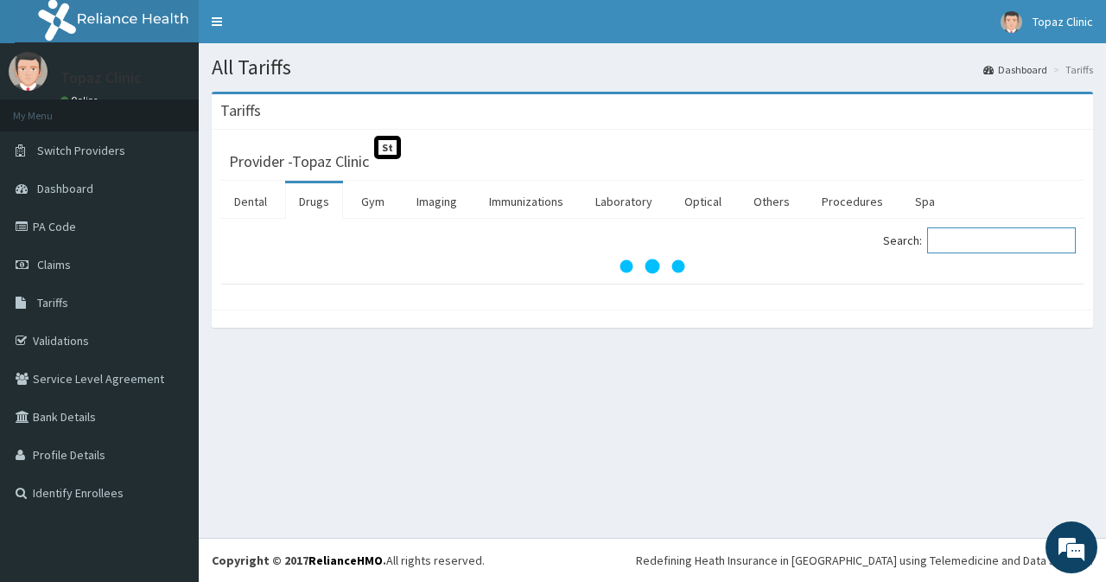
click at [968, 241] on input "Search:" at bounding box center [1001, 240] width 149 height 26
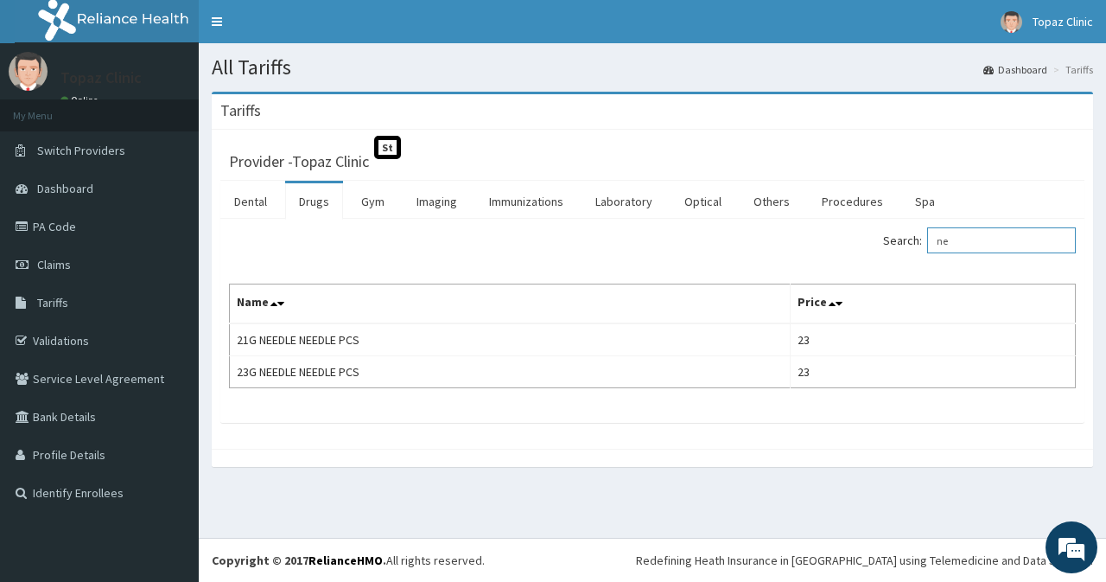
type input "n"
